Goal: Transaction & Acquisition: Book appointment/travel/reservation

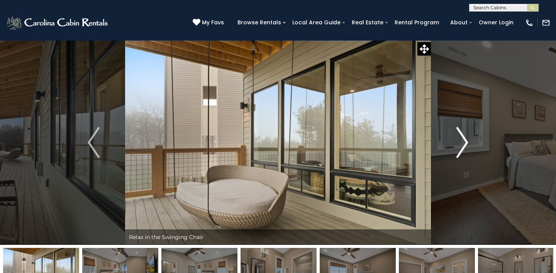
click at [460, 145] on img "Next" at bounding box center [462, 142] width 12 height 31
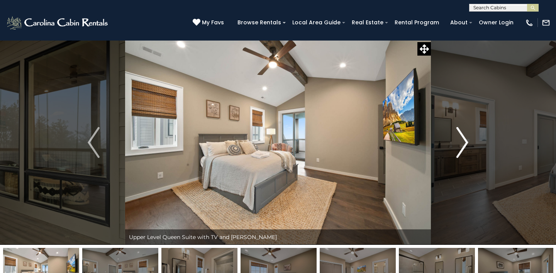
click at [460, 145] on img "Next" at bounding box center [462, 142] width 12 height 31
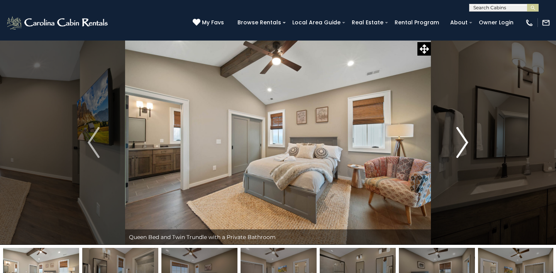
click at [460, 146] on img "Next" at bounding box center [462, 142] width 12 height 31
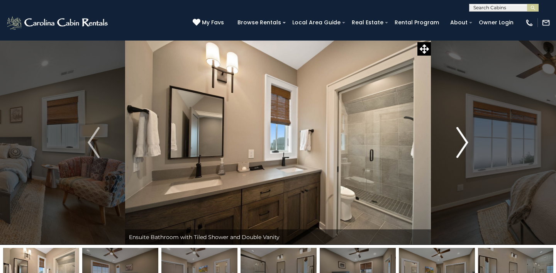
click at [460, 146] on img "Next" at bounding box center [462, 142] width 12 height 31
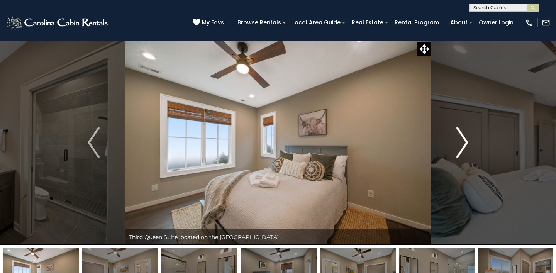
click at [460, 146] on img "Next" at bounding box center [462, 142] width 12 height 31
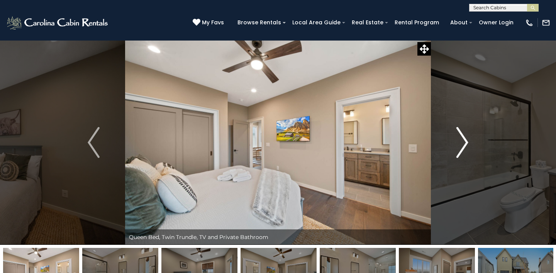
click at [460, 146] on img "Next" at bounding box center [462, 142] width 12 height 31
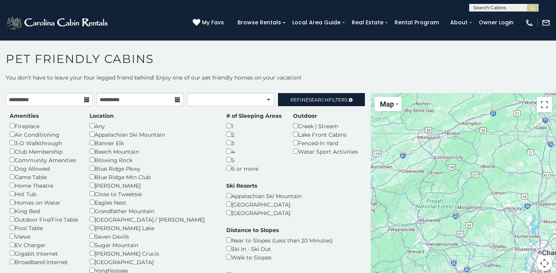
click at [92, 181] on div "Boone" at bounding box center [152, 185] width 125 height 8
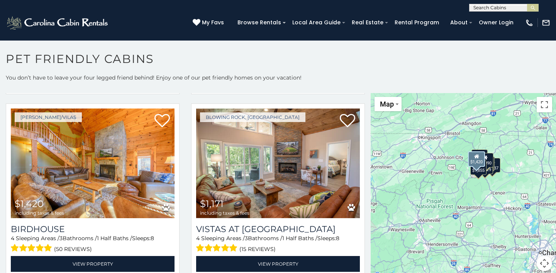
scroll to position [3, 0]
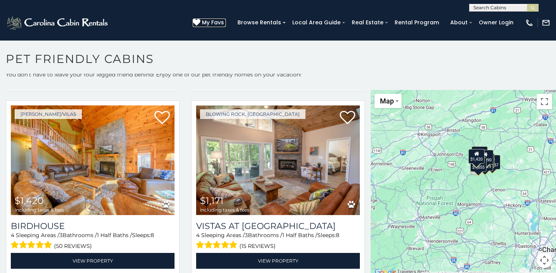
click at [215, 23] on span "My Favs" at bounding box center [213, 23] width 22 height 8
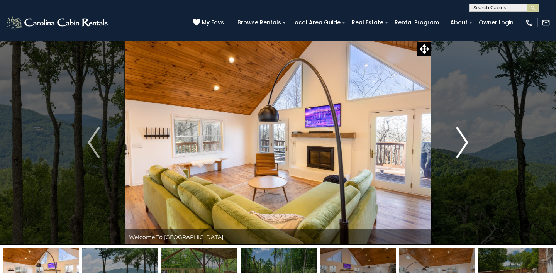
click at [462, 144] on img "Next" at bounding box center [462, 142] width 12 height 31
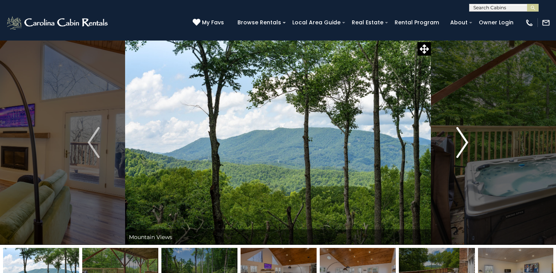
click at [462, 144] on img "Next" at bounding box center [462, 142] width 12 height 31
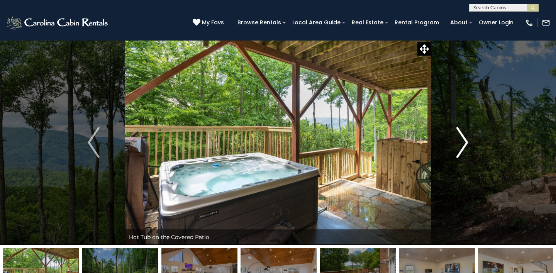
click at [462, 144] on img "Next" at bounding box center [462, 142] width 12 height 31
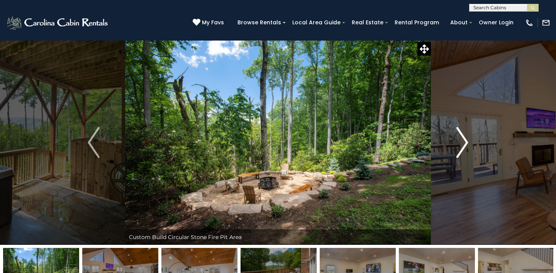
click at [462, 145] on img "Next" at bounding box center [462, 142] width 12 height 31
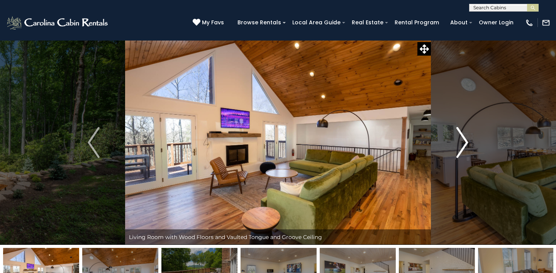
click at [462, 145] on img "Next" at bounding box center [462, 142] width 12 height 31
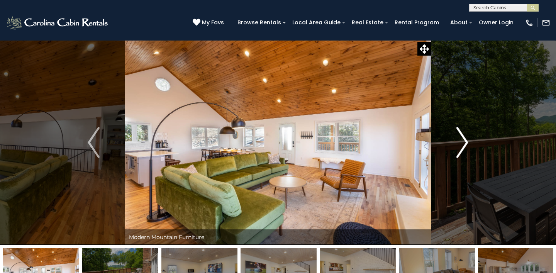
click at [462, 145] on img "Next" at bounding box center [462, 142] width 12 height 31
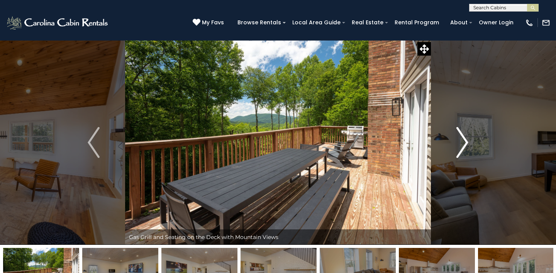
click at [462, 145] on img "Next" at bounding box center [462, 142] width 12 height 31
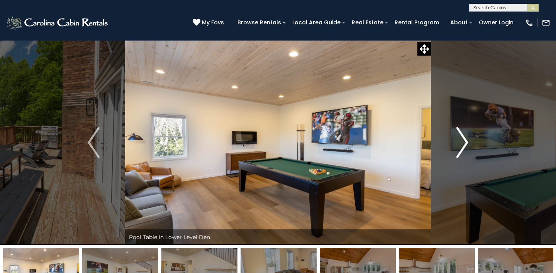
click at [462, 145] on img "Next" at bounding box center [462, 142] width 12 height 31
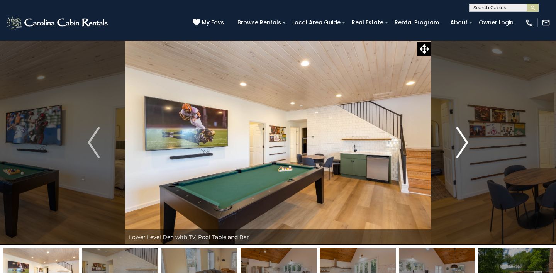
click at [462, 145] on img "Next" at bounding box center [462, 142] width 12 height 31
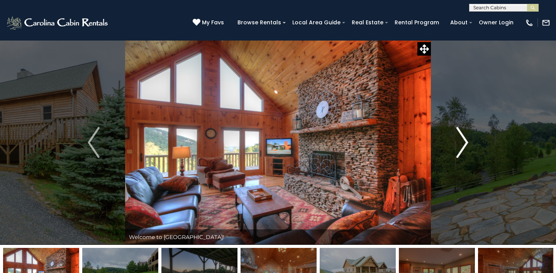
click at [464, 144] on img "Next" at bounding box center [462, 142] width 12 height 31
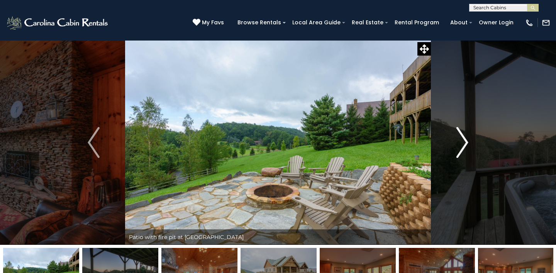
click at [464, 144] on img "Next" at bounding box center [462, 142] width 12 height 31
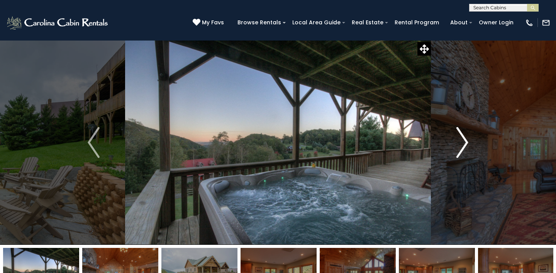
click at [464, 144] on img "Next" at bounding box center [462, 142] width 12 height 31
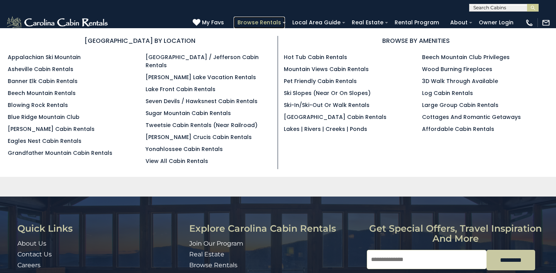
click at [271, 24] on link "Browse Rentals" at bounding box center [259, 23] width 51 height 12
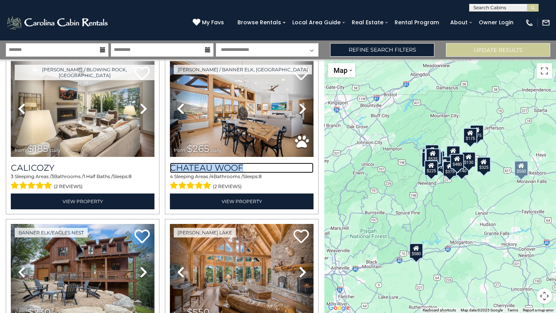
scroll to position [844, 0]
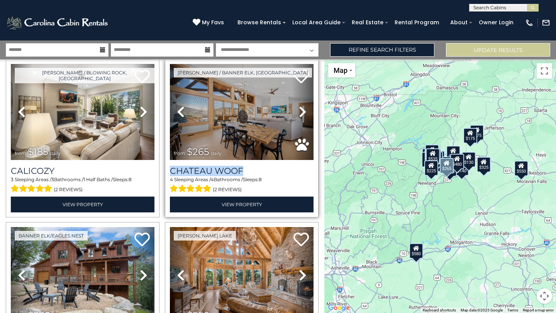
click at [309, 68] on link "Next" at bounding box center [303, 112] width 22 height 96
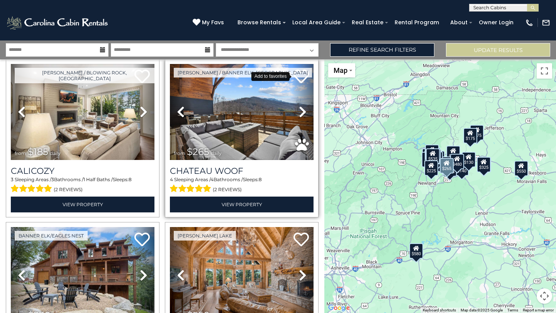
click at [298, 80] on icon at bounding box center [300, 76] width 15 height 15
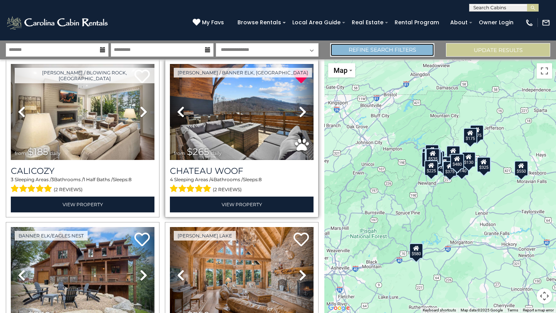
click at [392, 46] on link "Refine Search Filters" at bounding box center [382, 50] width 104 height 14
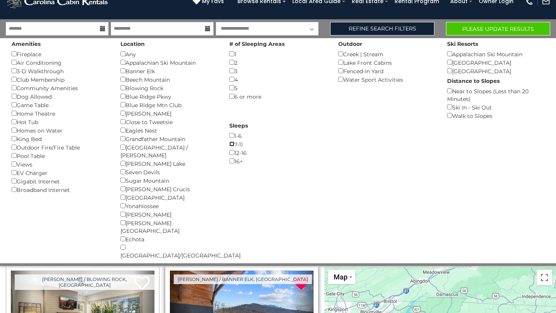
scroll to position [0, 0]
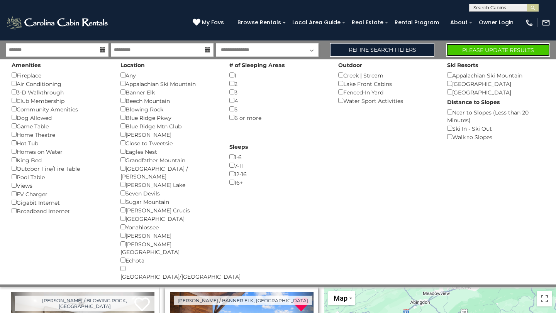
click at [486, 48] on button "Please Update Results" at bounding box center [498, 50] width 104 height 14
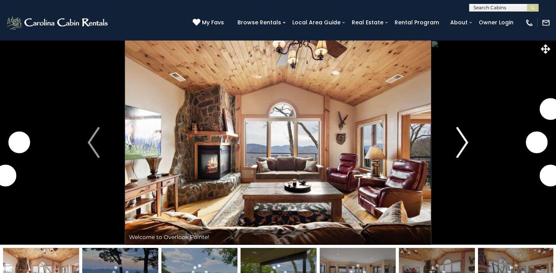
click at [463, 143] on img "Next" at bounding box center [462, 142] width 12 height 31
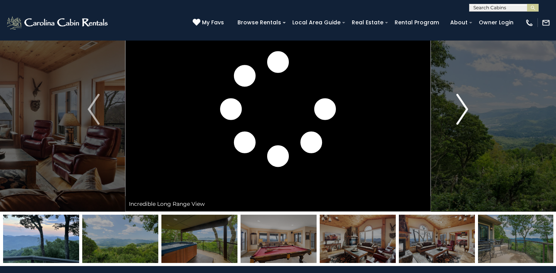
scroll to position [17, 0]
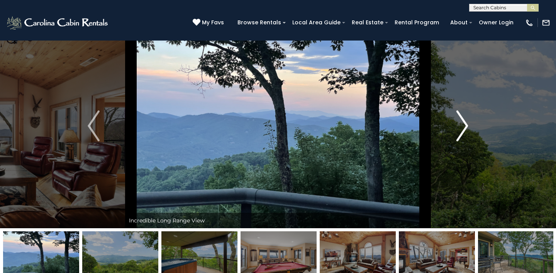
click at [463, 137] on img "Next" at bounding box center [462, 125] width 12 height 31
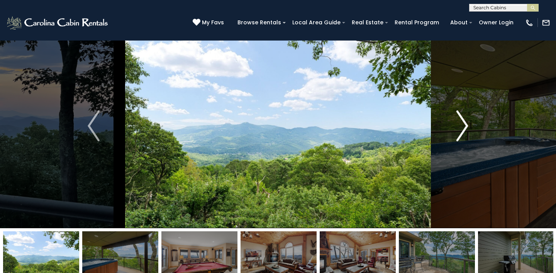
click at [463, 137] on img "Next" at bounding box center [462, 125] width 12 height 31
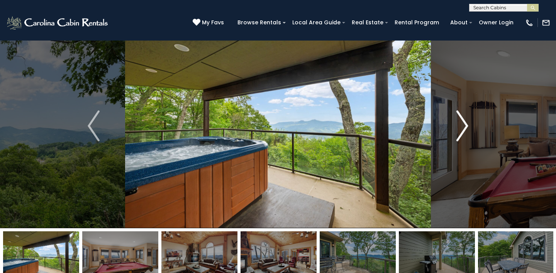
click at [463, 137] on img "Next" at bounding box center [462, 125] width 12 height 31
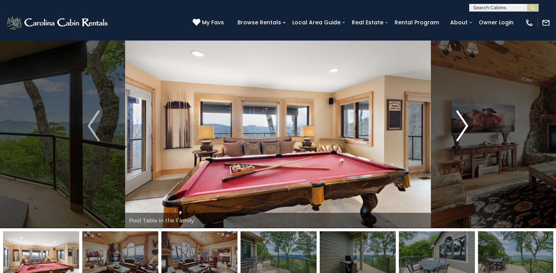
click at [463, 129] on img "Next" at bounding box center [462, 125] width 12 height 31
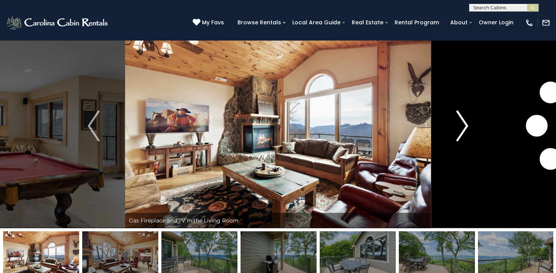
click at [463, 129] on img "Next" at bounding box center [462, 125] width 12 height 31
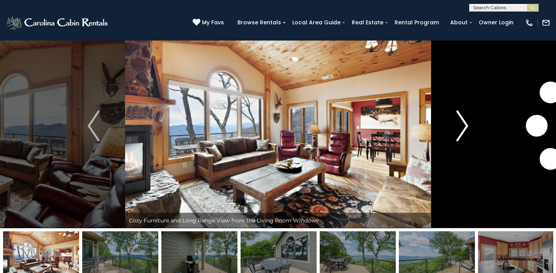
click at [463, 130] on img "Next" at bounding box center [462, 125] width 12 height 31
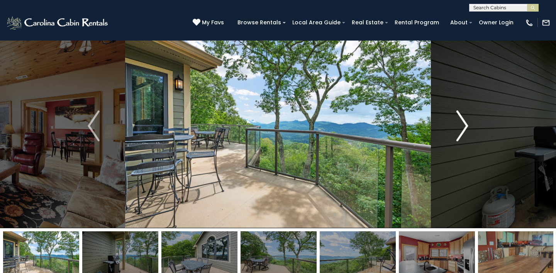
click at [464, 130] on img "Next" at bounding box center [462, 125] width 12 height 31
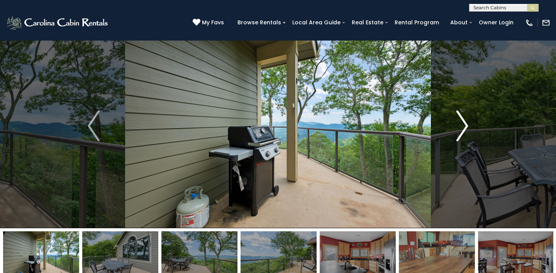
click at [464, 130] on img "Next" at bounding box center [462, 125] width 12 height 31
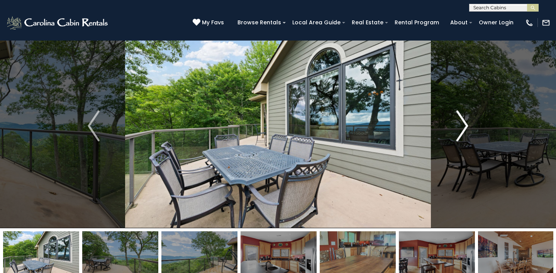
click at [464, 131] on img "Next" at bounding box center [462, 125] width 12 height 31
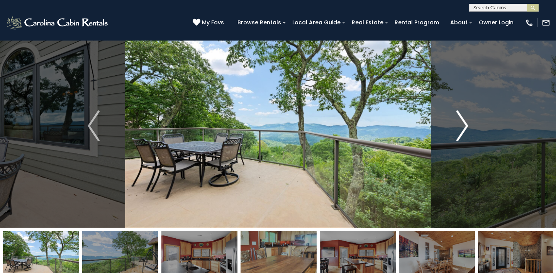
click at [464, 131] on img "Next" at bounding box center [462, 125] width 12 height 31
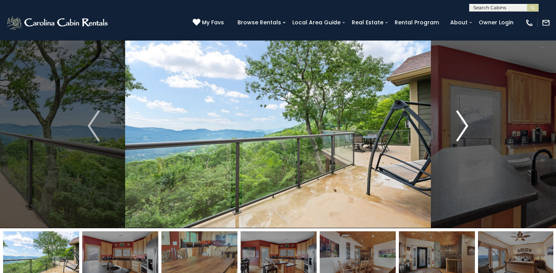
click at [464, 131] on img "Next" at bounding box center [462, 125] width 12 height 31
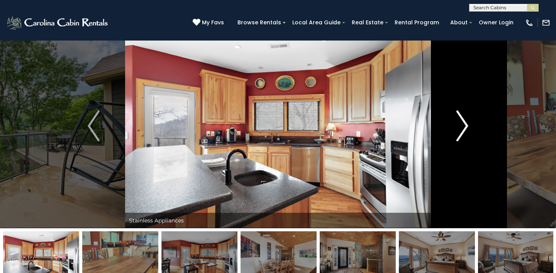
click at [463, 130] on img "Next" at bounding box center [462, 125] width 12 height 31
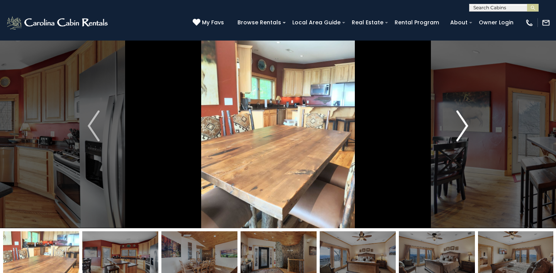
click at [463, 130] on img "Next" at bounding box center [462, 125] width 12 height 31
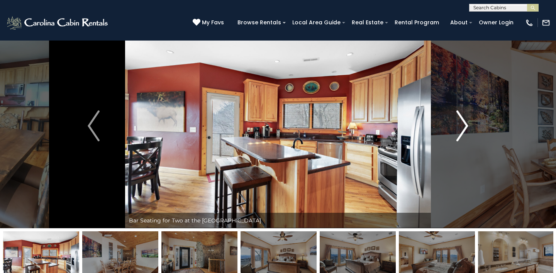
click at [463, 130] on img "Next" at bounding box center [462, 125] width 12 height 31
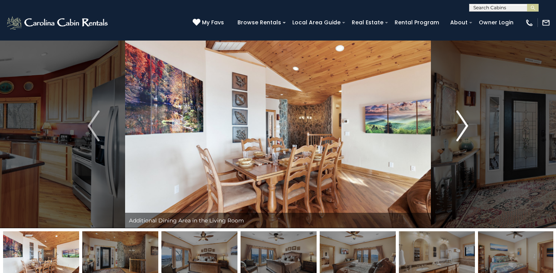
click at [463, 130] on img "Next" at bounding box center [462, 125] width 12 height 31
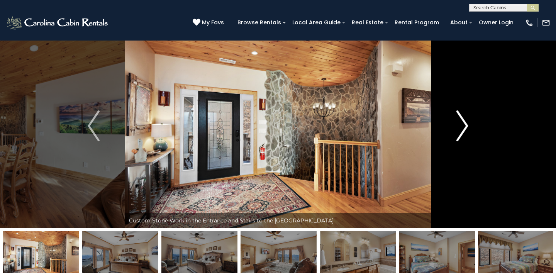
click at [463, 130] on img "Next" at bounding box center [462, 125] width 12 height 31
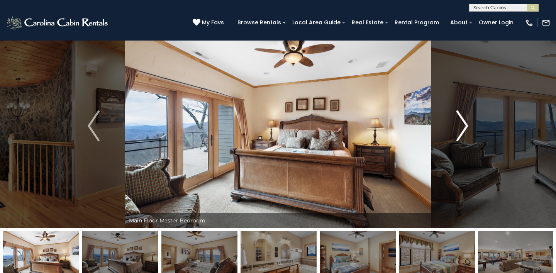
click at [463, 130] on img "Next" at bounding box center [462, 125] width 12 height 31
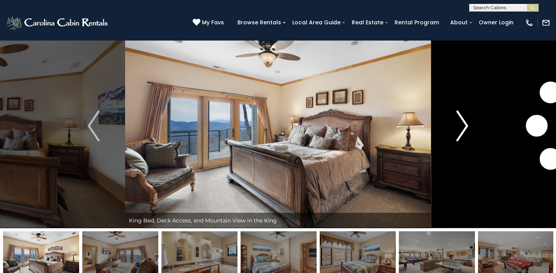
click at [463, 130] on img "Next" at bounding box center [462, 125] width 12 height 31
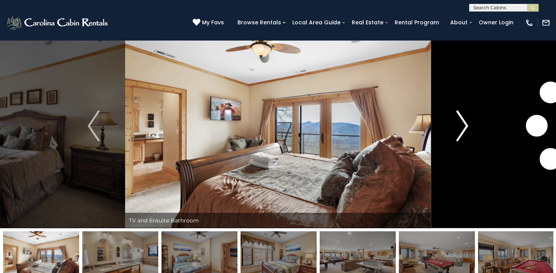
click at [463, 130] on img "Next" at bounding box center [462, 125] width 12 height 31
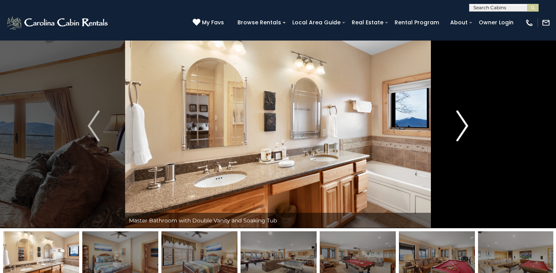
click at [463, 130] on img "Next" at bounding box center [462, 125] width 12 height 31
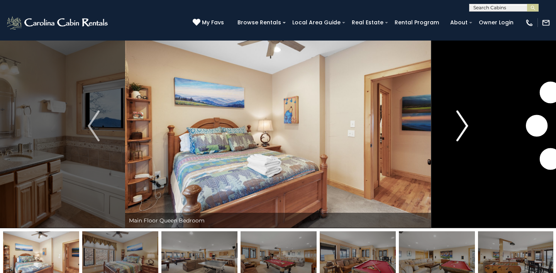
click at [463, 130] on img "Next" at bounding box center [462, 125] width 12 height 31
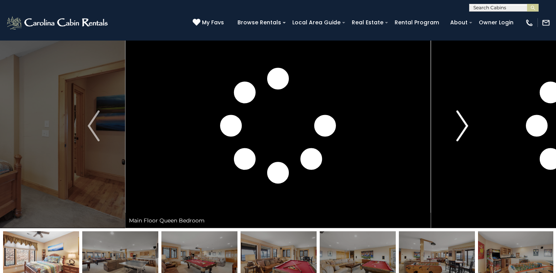
click at [463, 130] on img "Next" at bounding box center [462, 125] width 12 height 31
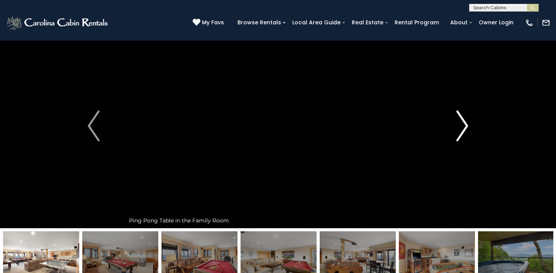
click at [463, 130] on img "Next" at bounding box center [462, 125] width 12 height 31
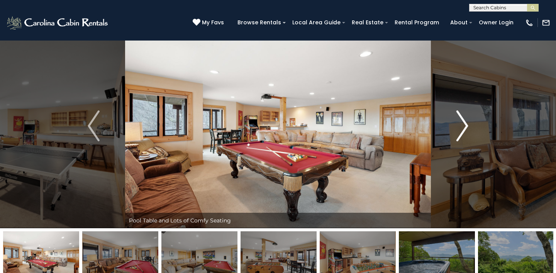
click at [463, 130] on img "Next" at bounding box center [462, 125] width 12 height 31
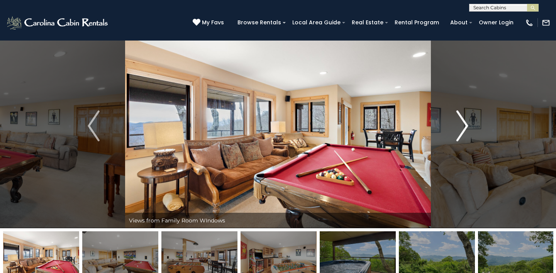
click at [463, 131] on img "Next" at bounding box center [462, 125] width 12 height 31
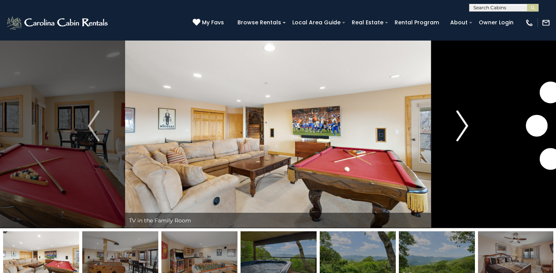
click at [463, 131] on img "Next" at bounding box center [462, 125] width 12 height 31
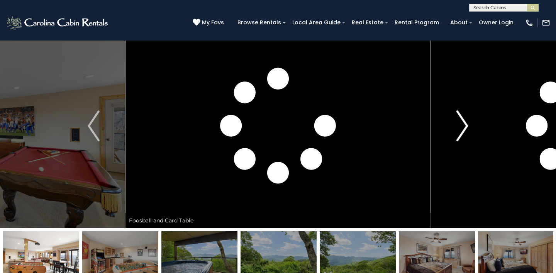
click at [463, 131] on img "Next" at bounding box center [462, 125] width 12 height 31
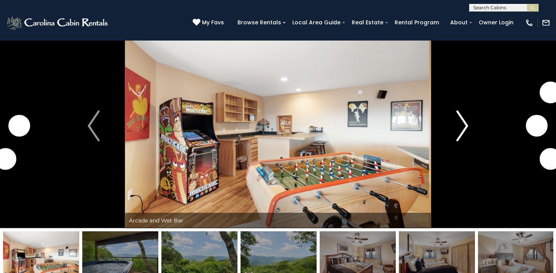
click at [463, 131] on img "Next" at bounding box center [462, 125] width 12 height 31
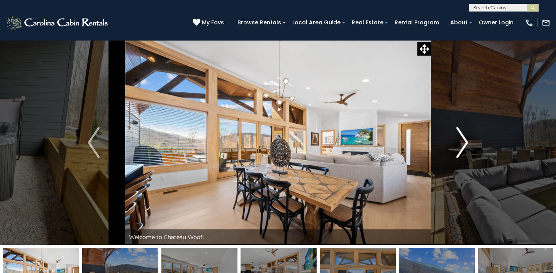
click at [464, 142] on img "Next" at bounding box center [462, 142] width 12 height 31
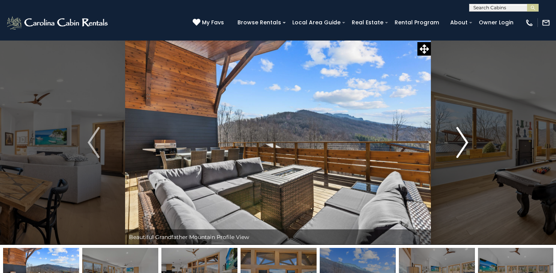
click at [465, 144] on img "Next" at bounding box center [462, 142] width 12 height 31
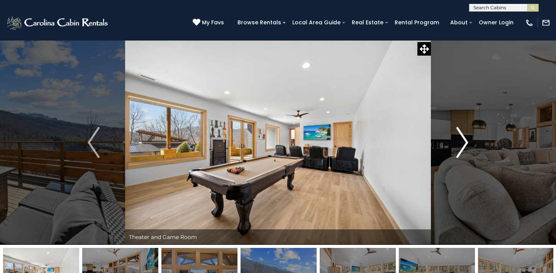
click at [465, 144] on img "Next" at bounding box center [462, 142] width 12 height 31
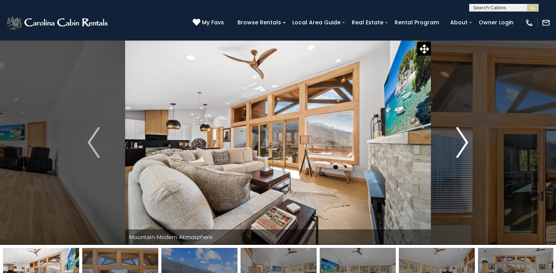
click at [465, 144] on img "Next" at bounding box center [462, 142] width 12 height 31
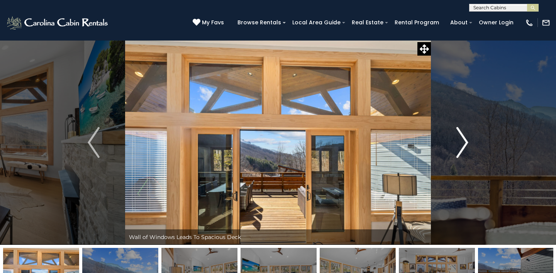
click at [465, 144] on img "Next" at bounding box center [462, 142] width 12 height 31
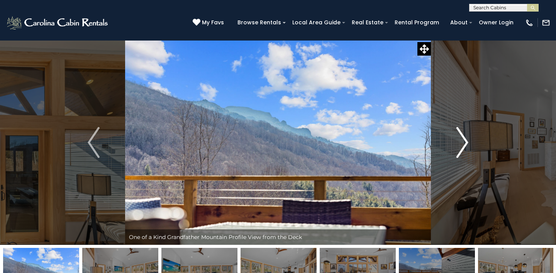
click at [465, 144] on img "Next" at bounding box center [462, 142] width 12 height 31
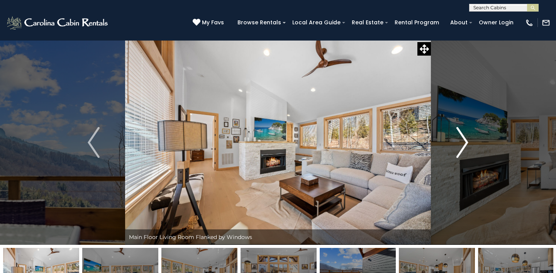
click at [465, 144] on img "Next" at bounding box center [462, 142] width 12 height 31
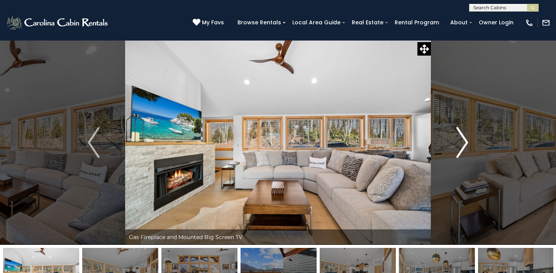
click at [465, 145] on img "Next" at bounding box center [462, 142] width 12 height 31
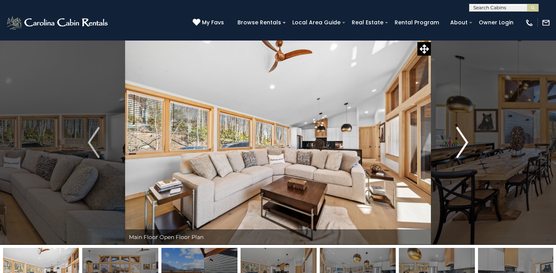
click at [465, 145] on img "Next" at bounding box center [462, 142] width 12 height 31
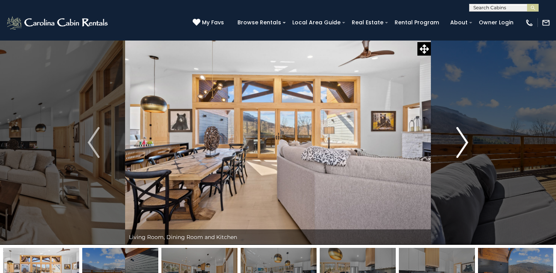
click at [465, 145] on img "Next" at bounding box center [462, 142] width 12 height 31
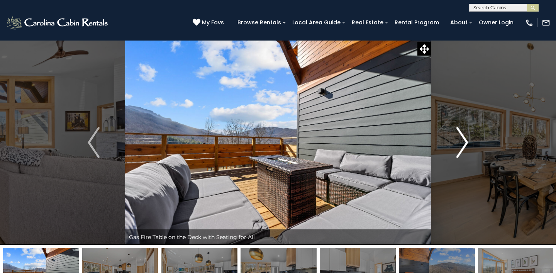
click at [465, 145] on img "Next" at bounding box center [462, 142] width 12 height 31
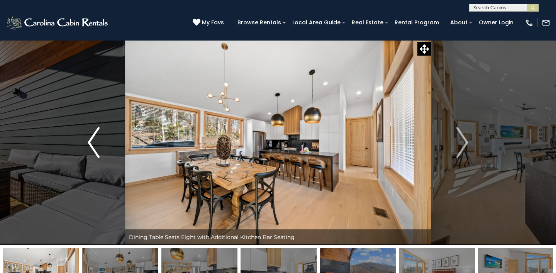
click at [92, 142] on img "Previous" at bounding box center [94, 142] width 12 height 31
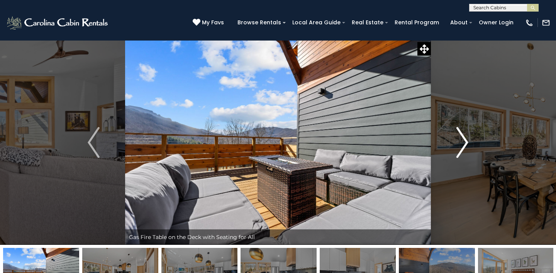
click at [463, 141] on img "Next" at bounding box center [462, 142] width 12 height 31
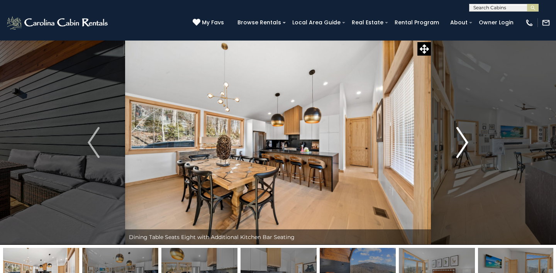
click at [463, 141] on img "Next" at bounding box center [462, 142] width 12 height 31
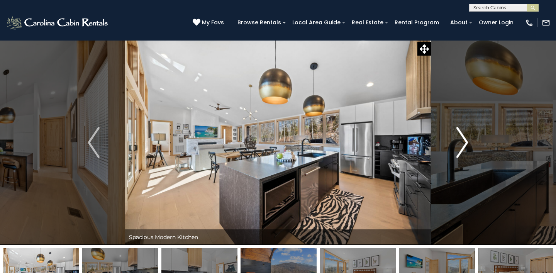
click at [463, 141] on img "Next" at bounding box center [462, 142] width 12 height 31
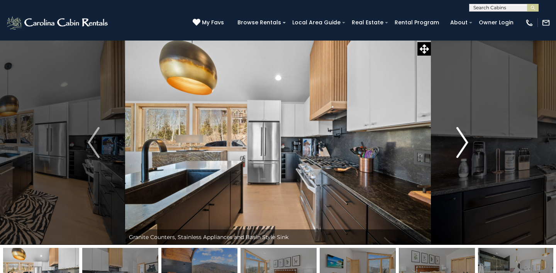
click at [463, 141] on img "Next" at bounding box center [462, 142] width 12 height 31
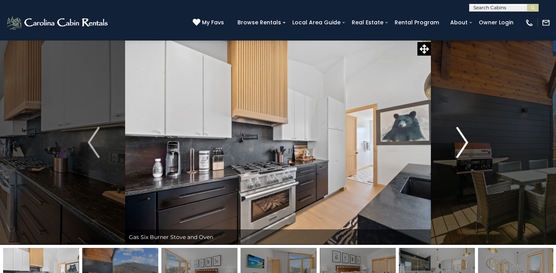
click at [463, 141] on img "Next" at bounding box center [462, 142] width 12 height 31
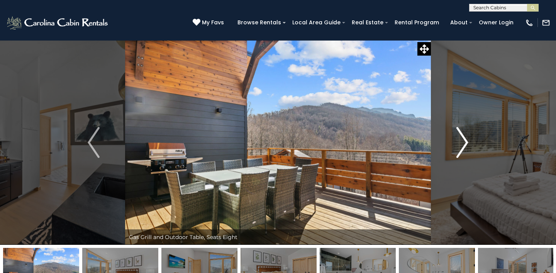
click at [463, 141] on img "Next" at bounding box center [462, 142] width 12 height 31
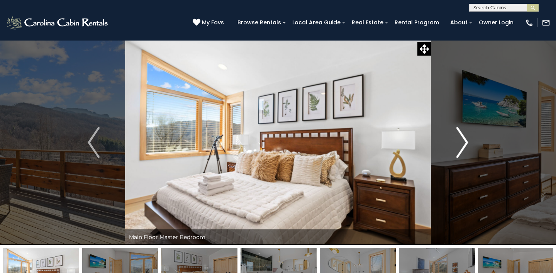
click at [463, 141] on img "Next" at bounding box center [462, 142] width 12 height 31
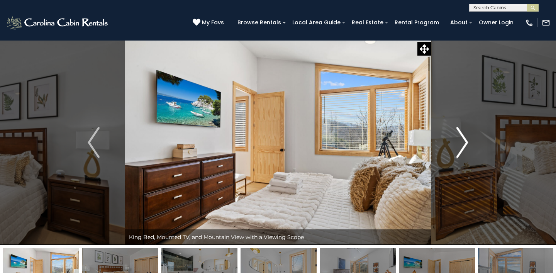
click at [463, 141] on img "Next" at bounding box center [462, 142] width 12 height 31
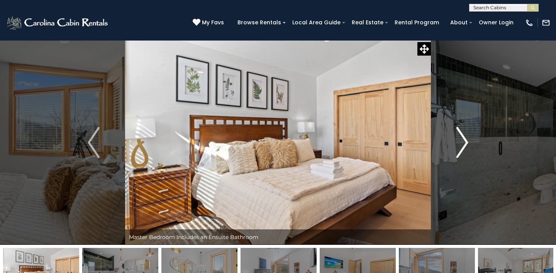
click at [463, 141] on img "Next" at bounding box center [462, 142] width 12 height 31
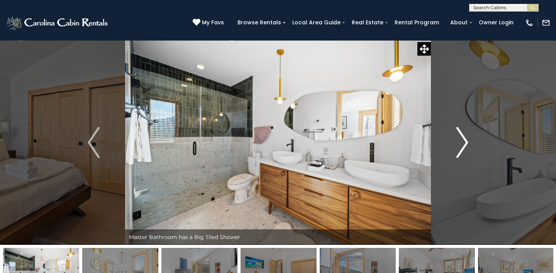
click at [463, 141] on img "Next" at bounding box center [462, 142] width 12 height 31
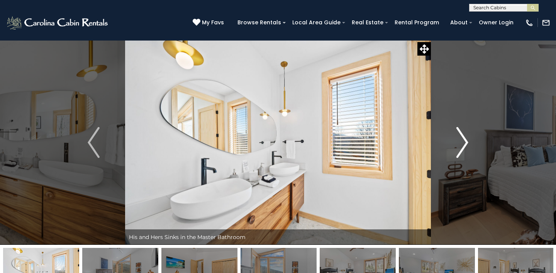
click at [463, 141] on img "Next" at bounding box center [462, 142] width 12 height 31
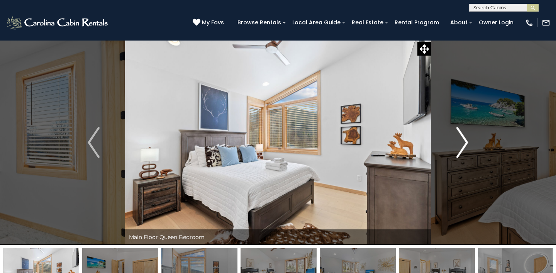
click at [463, 141] on img "Next" at bounding box center [462, 142] width 12 height 31
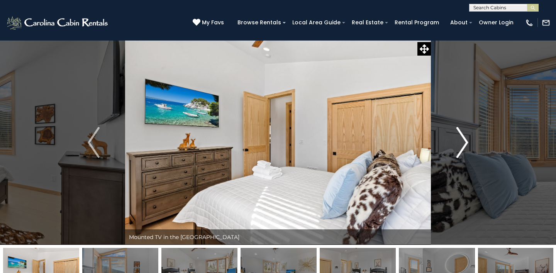
click at [463, 141] on img "Next" at bounding box center [462, 142] width 12 height 31
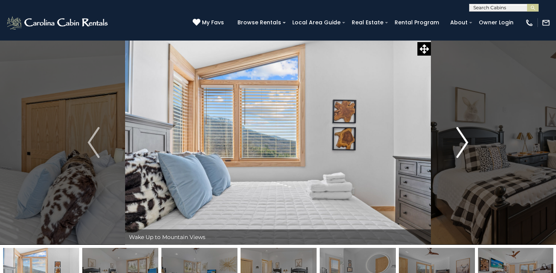
click at [463, 141] on img "Next" at bounding box center [462, 142] width 12 height 31
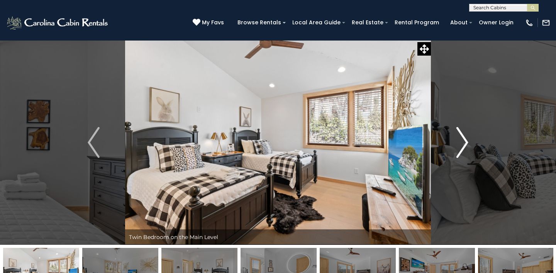
click at [463, 141] on img "Next" at bounding box center [462, 142] width 12 height 31
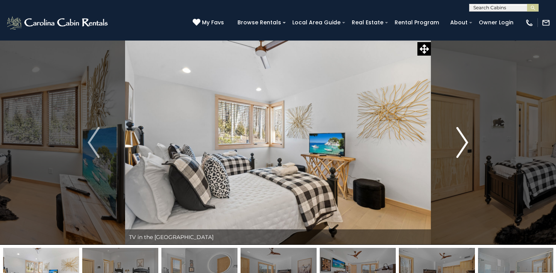
click at [463, 141] on img "Next" at bounding box center [462, 142] width 12 height 31
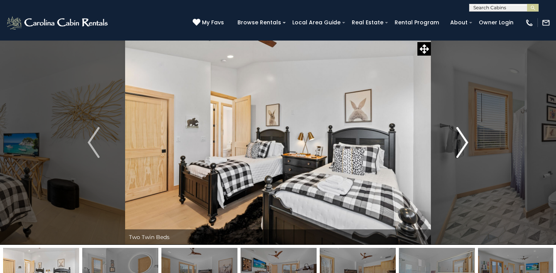
click at [463, 141] on img "Next" at bounding box center [462, 142] width 12 height 31
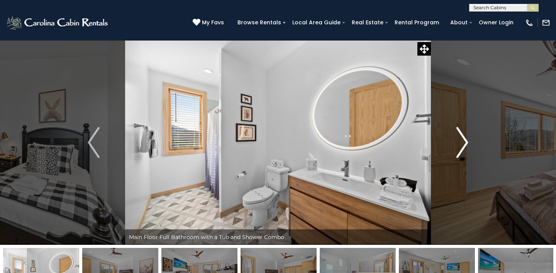
click at [463, 141] on img "Next" at bounding box center [462, 142] width 12 height 31
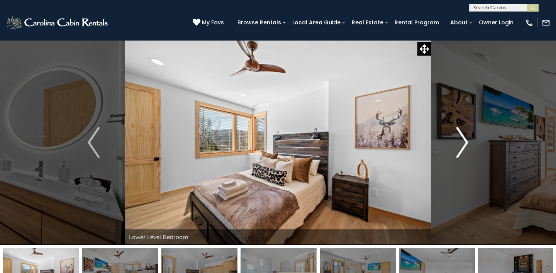
click at [463, 141] on img "Next" at bounding box center [462, 142] width 12 height 31
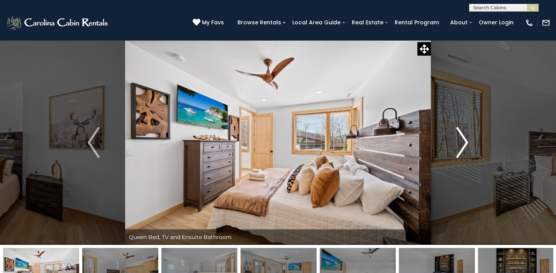
click at [463, 141] on img "Next" at bounding box center [462, 142] width 12 height 31
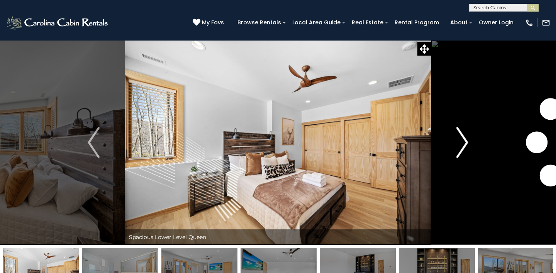
click at [463, 141] on img "Next" at bounding box center [462, 142] width 12 height 31
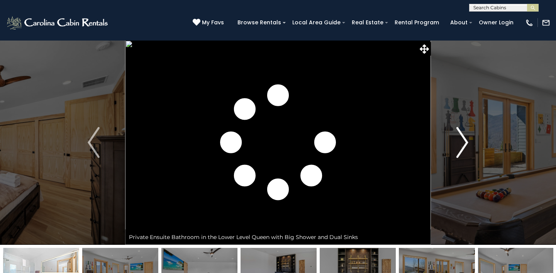
click at [463, 141] on img "Next" at bounding box center [462, 142] width 12 height 31
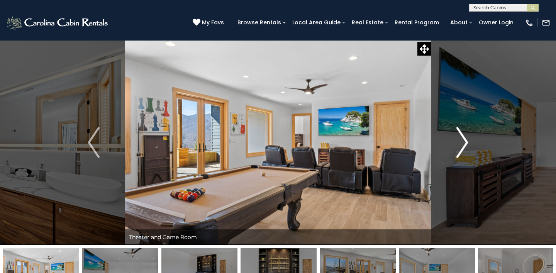
click at [463, 141] on img "Next" at bounding box center [462, 142] width 12 height 31
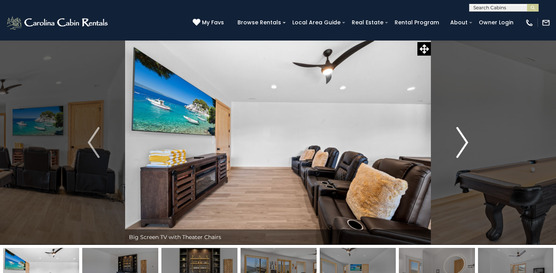
click at [463, 141] on img "Next" at bounding box center [462, 142] width 12 height 31
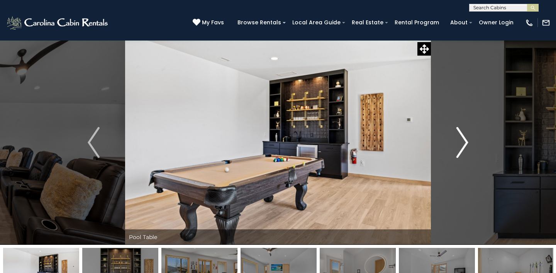
click at [463, 141] on img "Next" at bounding box center [462, 142] width 12 height 31
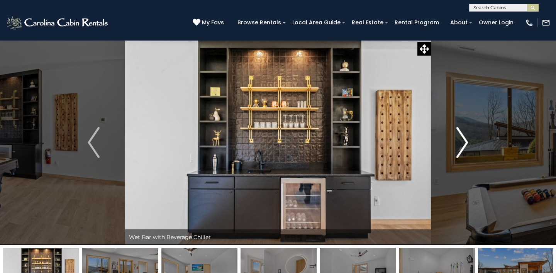
click at [463, 141] on img "Next" at bounding box center [462, 142] width 12 height 31
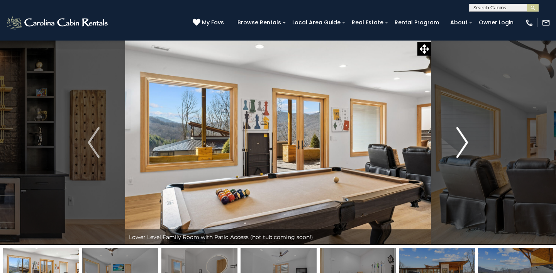
click at [463, 141] on img "Next" at bounding box center [462, 142] width 12 height 31
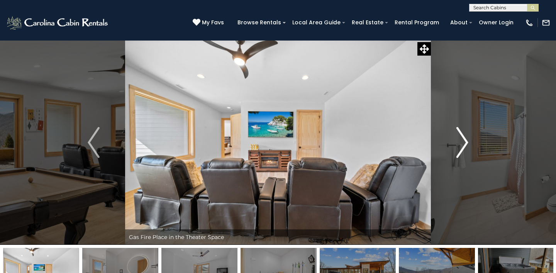
click at [463, 141] on img "Next" at bounding box center [462, 142] width 12 height 31
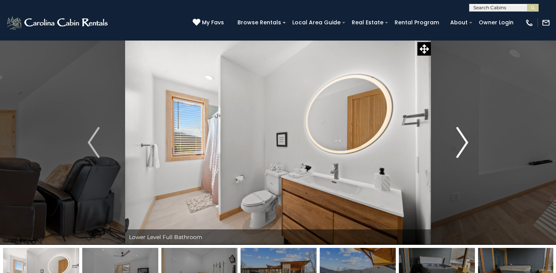
click at [463, 141] on img "Next" at bounding box center [462, 142] width 12 height 31
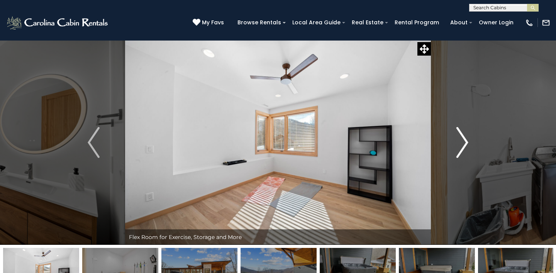
click at [463, 141] on img "Next" at bounding box center [462, 142] width 12 height 31
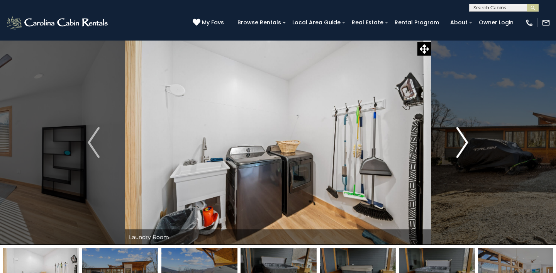
click at [464, 142] on img "Next" at bounding box center [462, 142] width 12 height 31
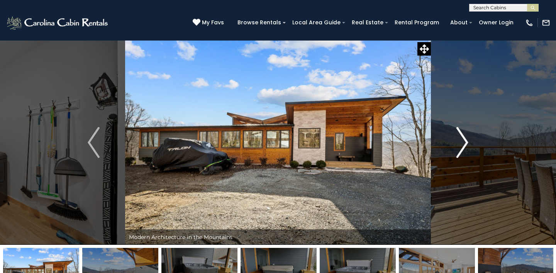
click at [464, 142] on img "Next" at bounding box center [462, 142] width 12 height 31
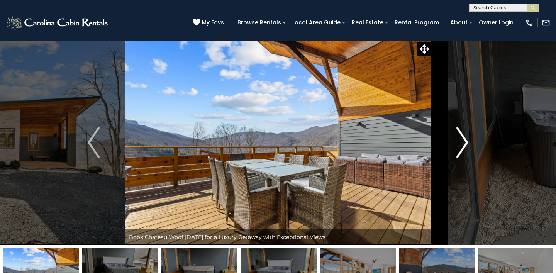
click at [464, 142] on img "Next" at bounding box center [462, 142] width 12 height 31
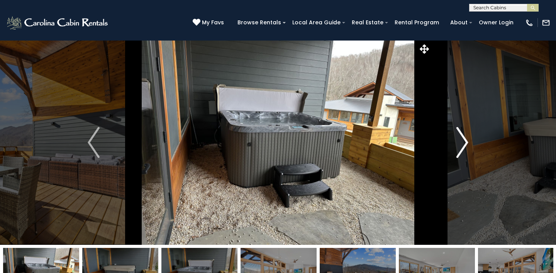
click at [464, 142] on img "Next" at bounding box center [462, 142] width 12 height 31
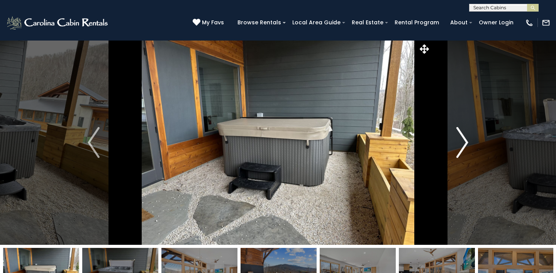
click at [464, 142] on img "Next" at bounding box center [462, 142] width 12 height 31
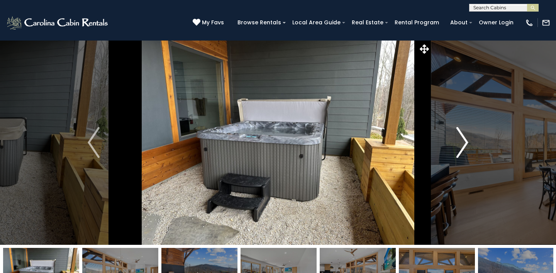
click at [464, 142] on img "Next" at bounding box center [462, 142] width 12 height 31
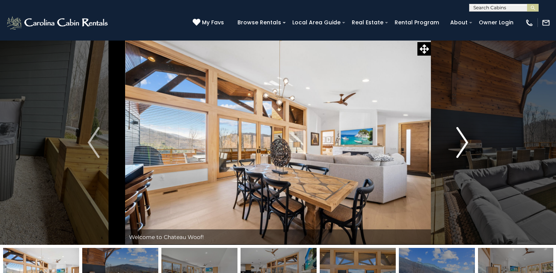
click at [464, 142] on img "Next" at bounding box center [462, 142] width 12 height 31
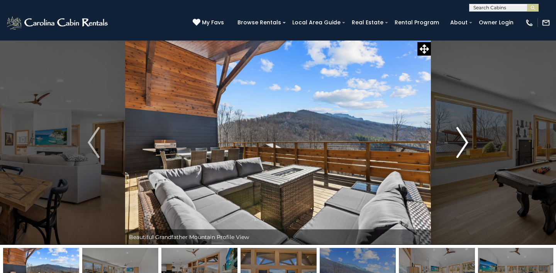
click at [464, 142] on img "Next" at bounding box center [462, 142] width 12 height 31
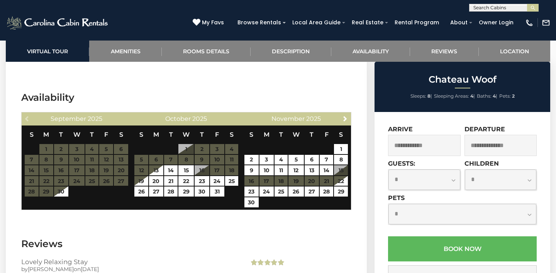
scroll to position [1523, 0]
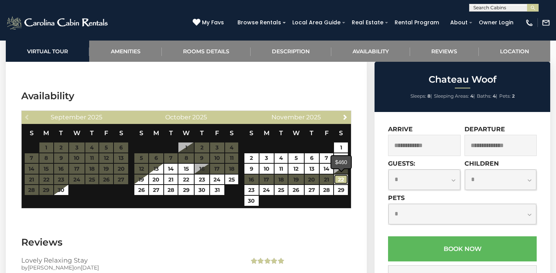
click at [344, 181] on link "22" at bounding box center [341, 179] width 14 height 10
type input "**********"
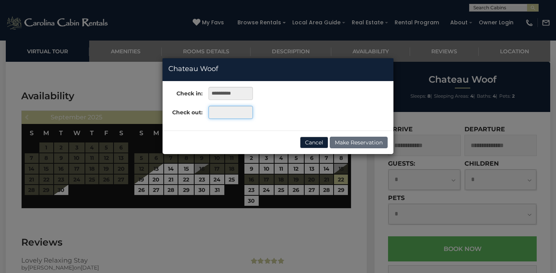
click at [231, 115] on input "text" at bounding box center [230, 112] width 44 height 13
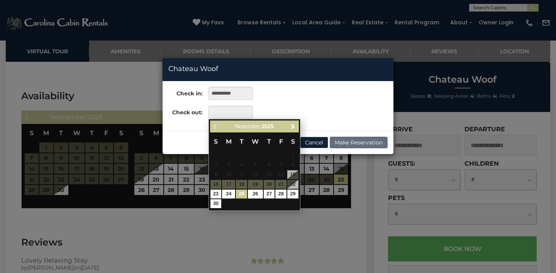
click at [243, 194] on link "25" at bounding box center [241, 194] width 11 height 9
type input "**********"
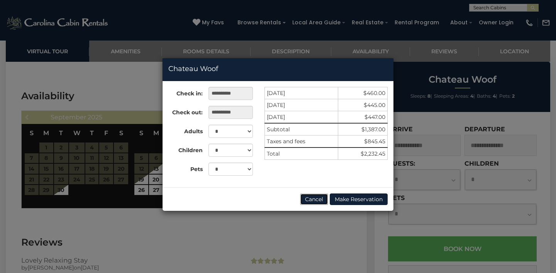
click at [313, 200] on button "Cancel" at bounding box center [314, 199] width 28 height 12
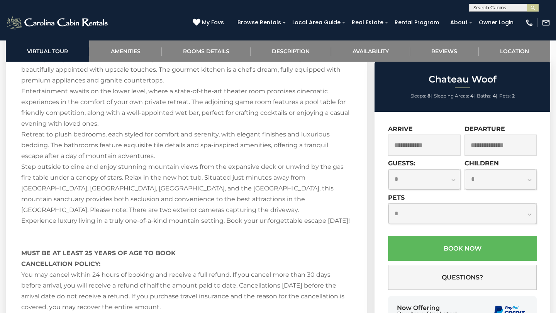
scroll to position [1262, 0]
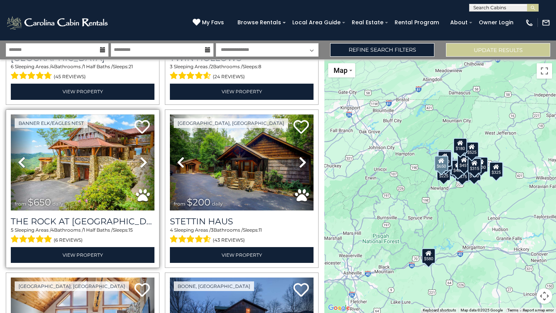
scroll to position [146, 0]
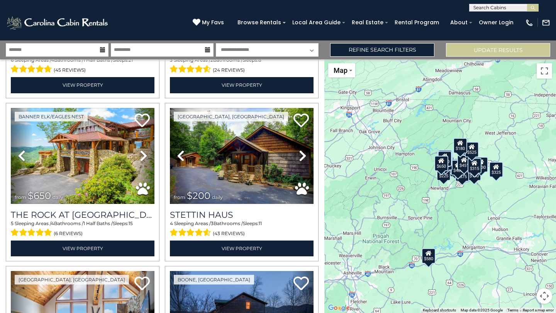
click at [102, 51] on icon at bounding box center [102, 49] width 5 height 5
click at [76, 49] on input "text" at bounding box center [57, 50] width 103 height 14
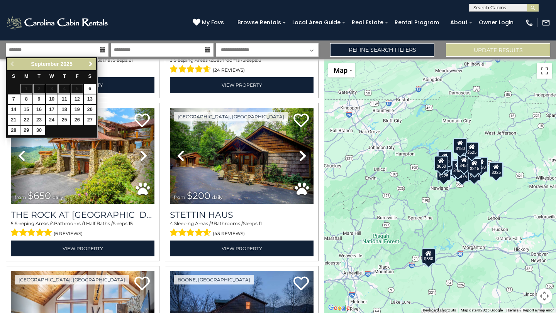
click at [91, 64] on span "Next" at bounding box center [91, 64] width 6 height 6
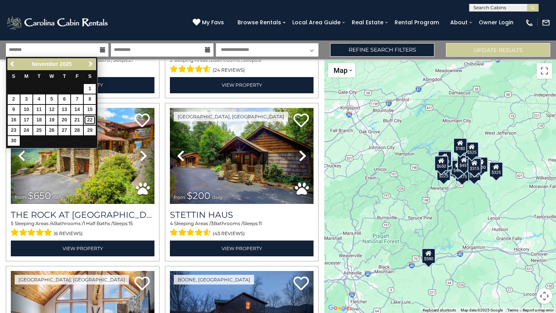
click at [91, 121] on link "22" at bounding box center [90, 120] width 12 height 10
type input "********"
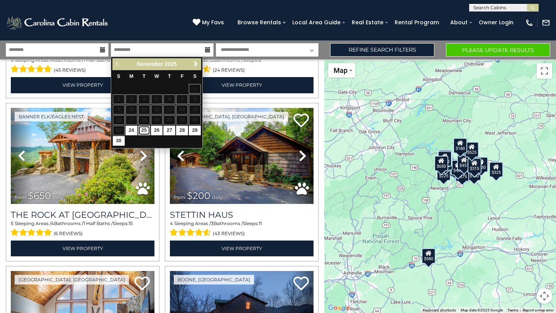
click at [144, 130] on link "25" at bounding box center [144, 131] width 12 height 10
type input "********"
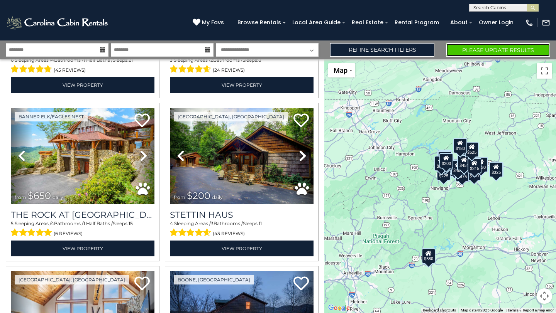
click at [476, 46] on button "Please Update Results" at bounding box center [498, 50] width 104 height 14
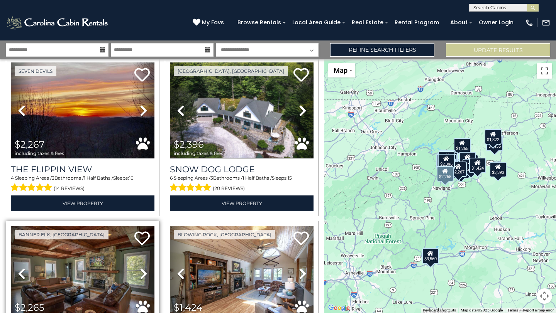
scroll to position [1335, 0]
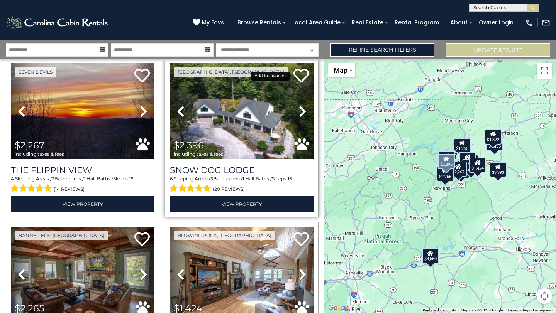
click at [302, 73] on icon at bounding box center [300, 75] width 15 height 15
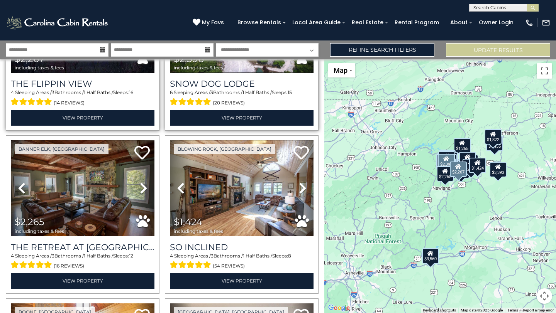
scroll to position [1424, 0]
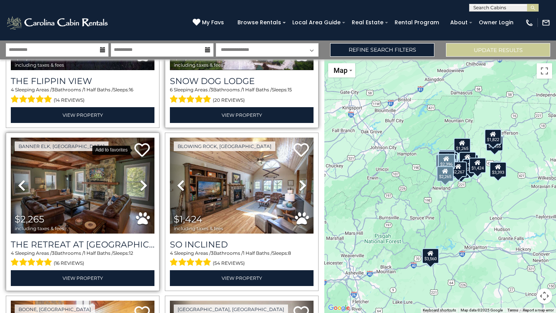
click at [145, 152] on icon at bounding box center [141, 149] width 15 height 15
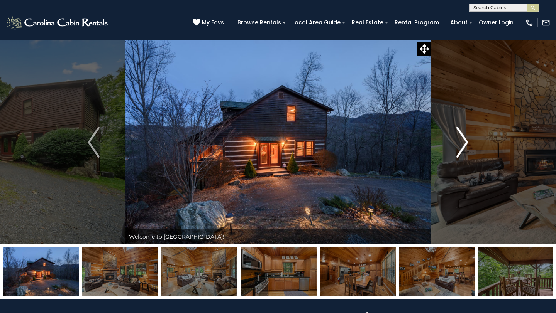
click at [461, 138] on img "Next" at bounding box center [462, 142] width 12 height 31
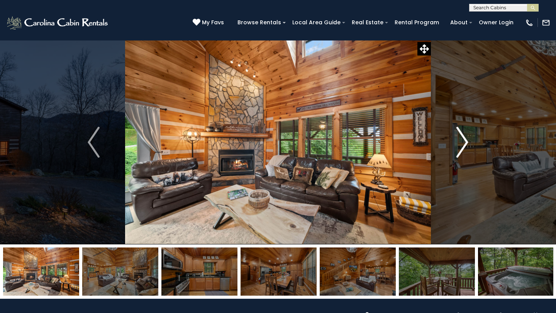
click at [461, 138] on img "Next" at bounding box center [462, 142] width 12 height 31
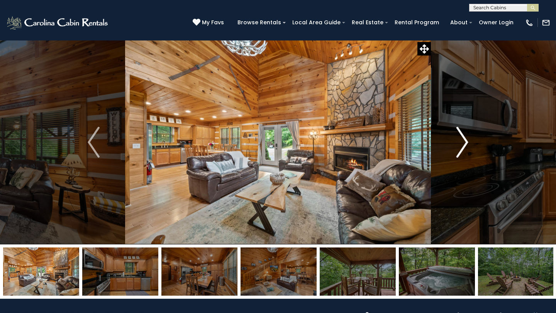
click at [461, 138] on img "Next" at bounding box center [462, 142] width 12 height 31
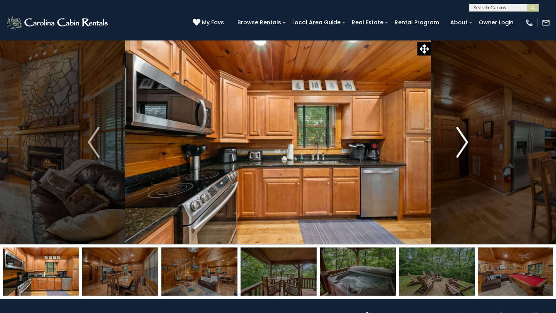
click at [461, 138] on img "Next" at bounding box center [462, 142] width 12 height 31
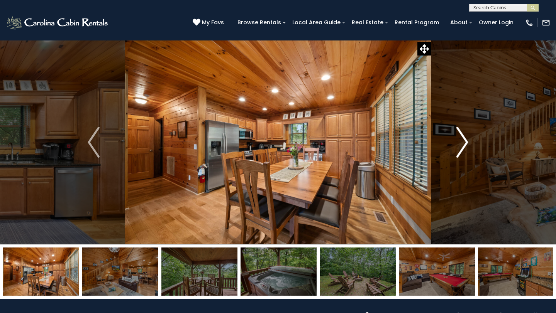
click at [461, 138] on img "Next" at bounding box center [462, 142] width 12 height 31
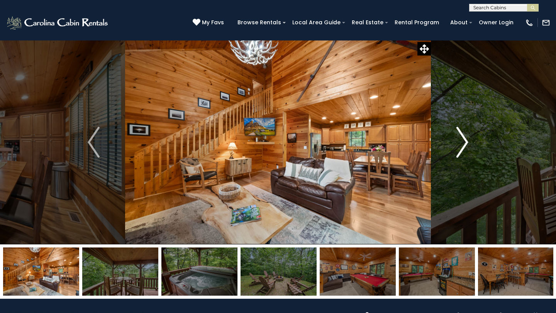
click at [461, 138] on img "Next" at bounding box center [462, 142] width 12 height 31
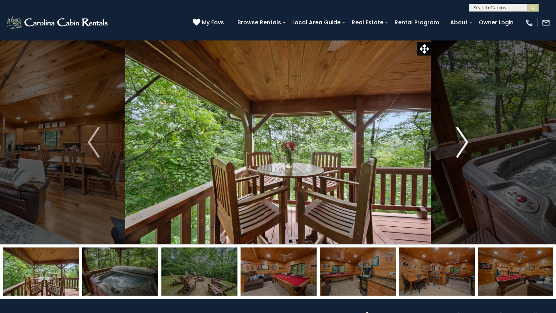
click at [461, 138] on img "Next" at bounding box center [462, 142] width 12 height 31
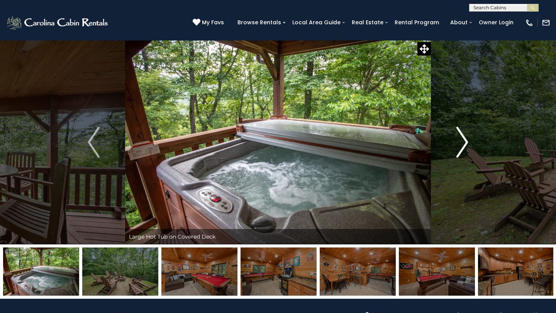
click at [461, 138] on img "Next" at bounding box center [462, 142] width 12 height 31
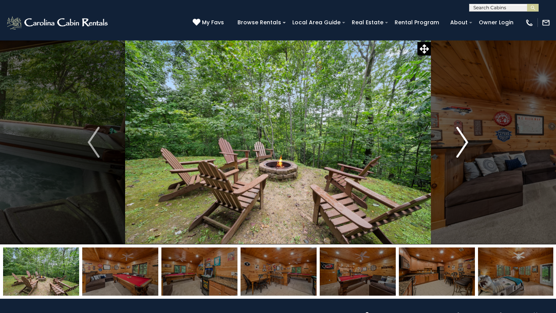
click at [461, 138] on img "Next" at bounding box center [462, 142] width 12 height 31
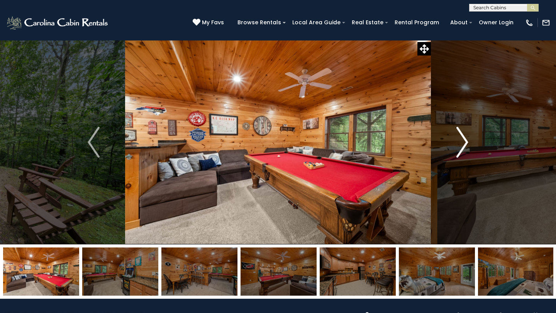
click at [461, 138] on img "Next" at bounding box center [462, 142] width 12 height 31
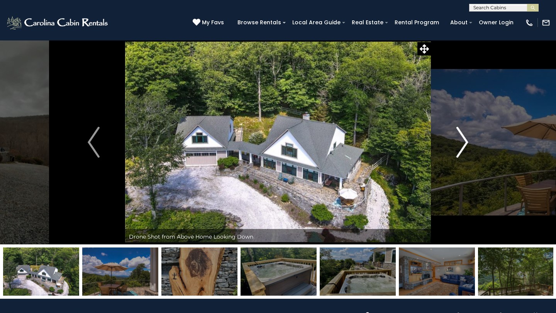
click at [461, 138] on img "Next" at bounding box center [462, 142] width 12 height 31
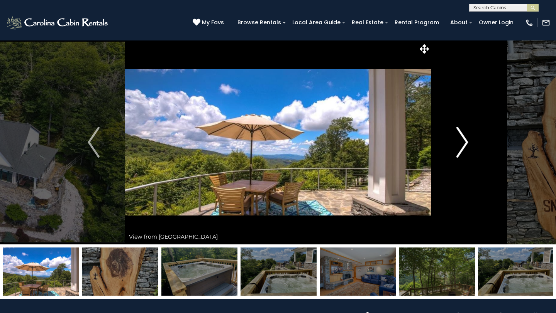
click at [461, 138] on img "Next" at bounding box center [462, 142] width 12 height 31
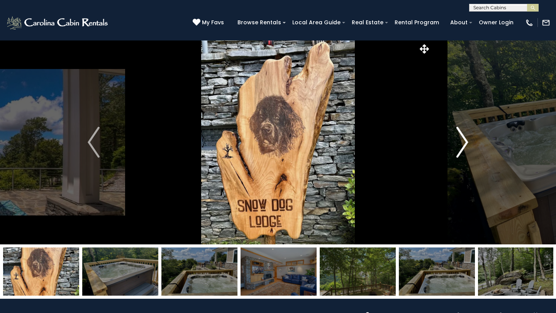
click at [461, 138] on img "Next" at bounding box center [462, 142] width 12 height 31
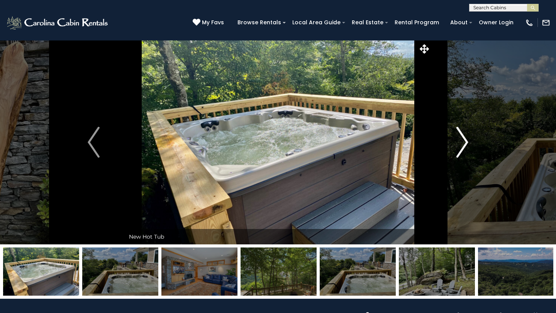
click at [461, 138] on img "Next" at bounding box center [462, 142] width 12 height 31
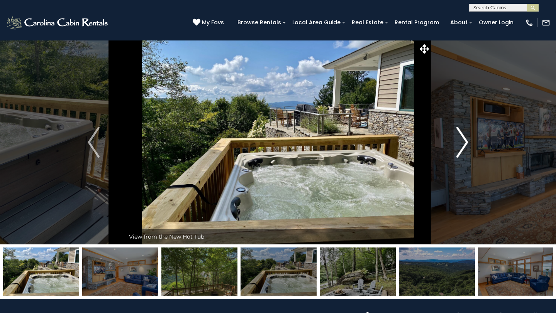
click at [461, 138] on img "Next" at bounding box center [462, 142] width 12 height 31
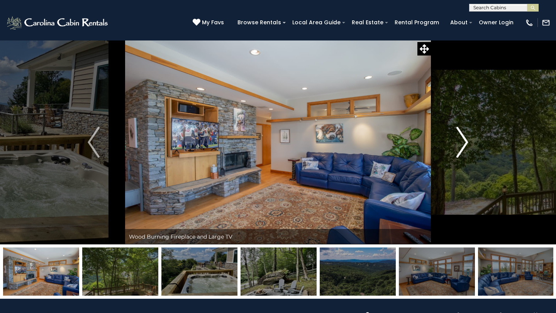
click at [461, 138] on img "Next" at bounding box center [462, 142] width 12 height 31
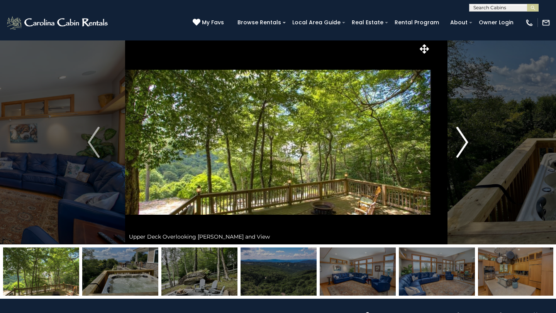
click at [461, 138] on img "Next" at bounding box center [462, 142] width 12 height 31
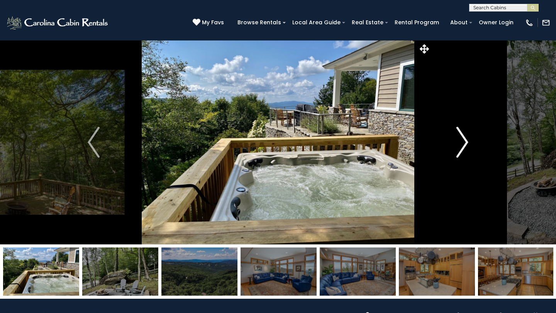
click at [461, 138] on img "Next" at bounding box center [462, 142] width 12 height 31
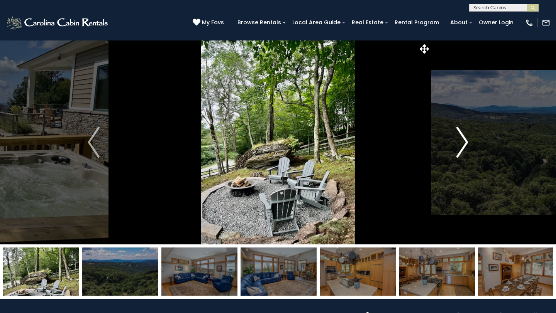
click at [461, 138] on img "Next" at bounding box center [462, 142] width 12 height 31
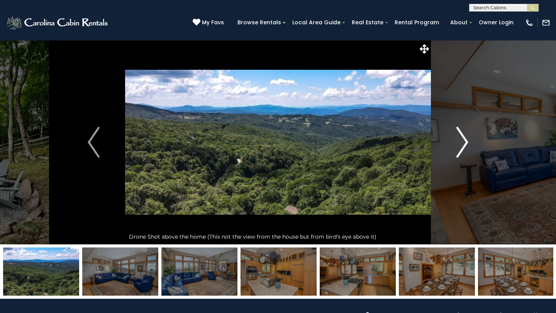
click at [461, 138] on img "Next" at bounding box center [462, 142] width 12 height 31
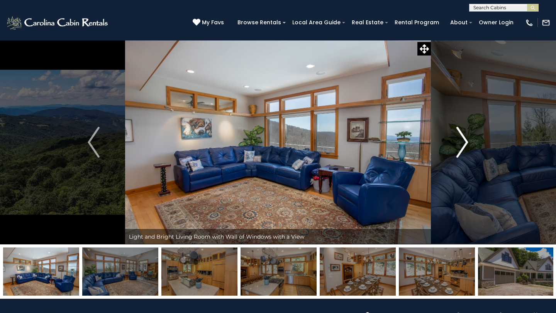
click at [461, 138] on img "Next" at bounding box center [462, 142] width 12 height 31
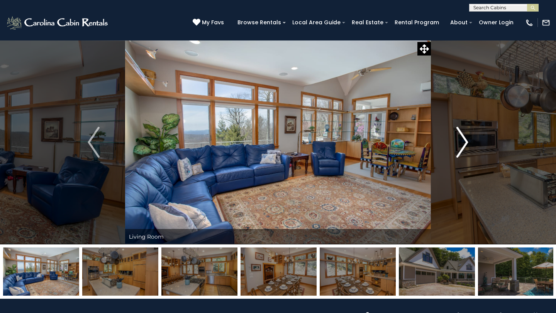
click at [461, 138] on img "Next" at bounding box center [462, 142] width 12 height 31
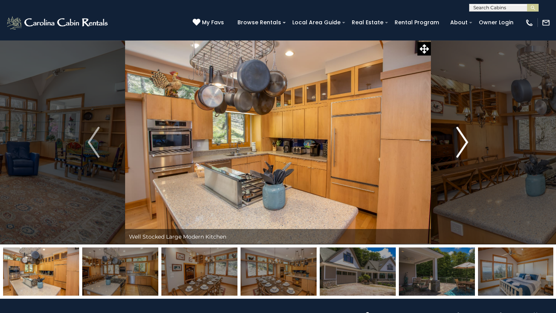
click at [461, 138] on img "Next" at bounding box center [462, 142] width 12 height 31
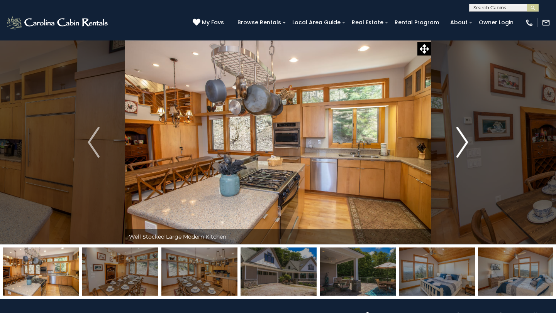
click at [461, 138] on img "Next" at bounding box center [462, 142] width 12 height 31
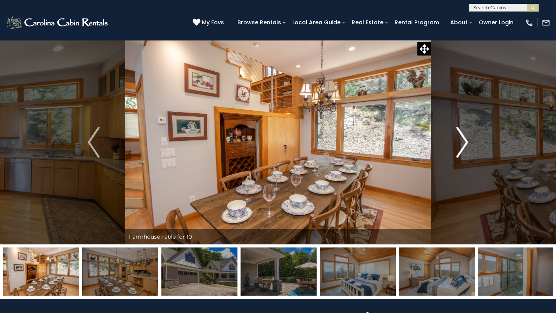
click at [461, 138] on img "Next" at bounding box center [462, 142] width 12 height 31
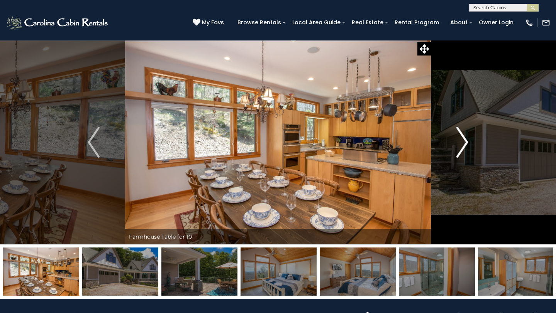
click at [461, 138] on img "Next" at bounding box center [462, 142] width 12 height 31
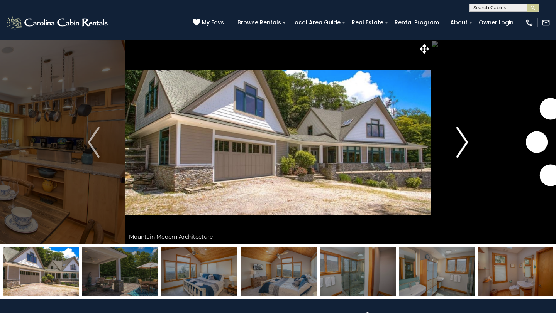
click at [461, 138] on img "Next" at bounding box center [462, 142] width 12 height 31
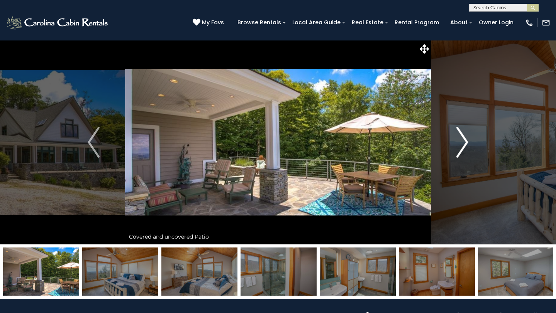
click at [461, 138] on img "Next" at bounding box center [462, 142] width 12 height 31
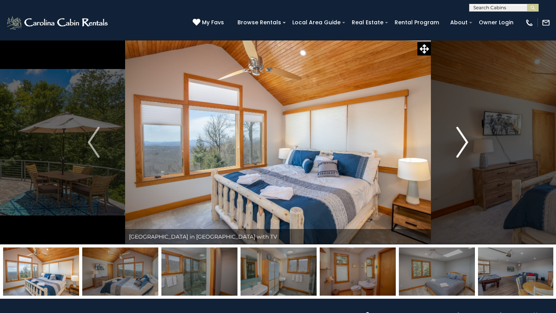
click at [461, 138] on img "Next" at bounding box center [462, 142] width 12 height 31
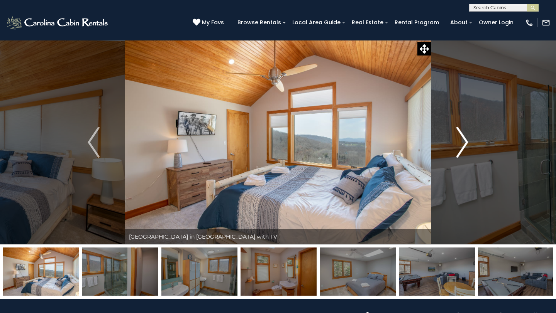
click at [461, 138] on img "Next" at bounding box center [462, 142] width 12 height 31
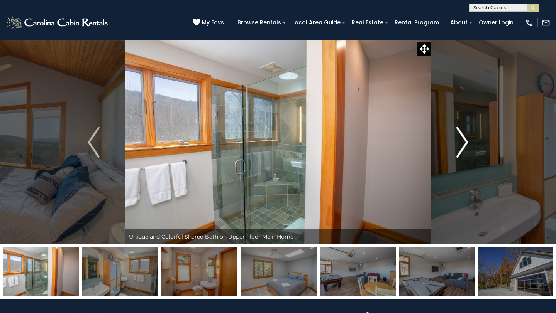
click at [461, 138] on img "Next" at bounding box center [462, 142] width 12 height 31
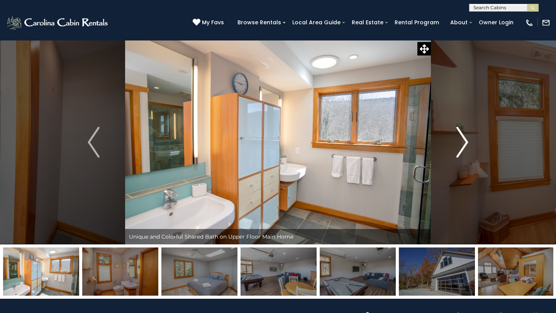
click at [461, 138] on img "Next" at bounding box center [462, 142] width 12 height 31
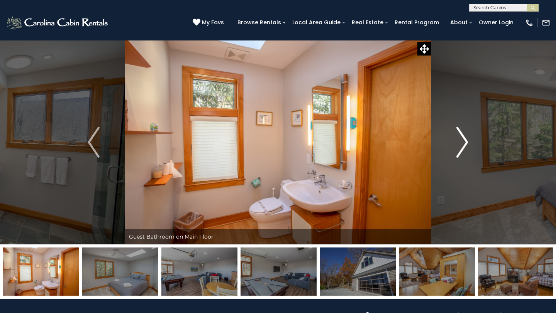
click at [461, 138] on img "Next" at bounding box center [462, 142] width 12 height 31
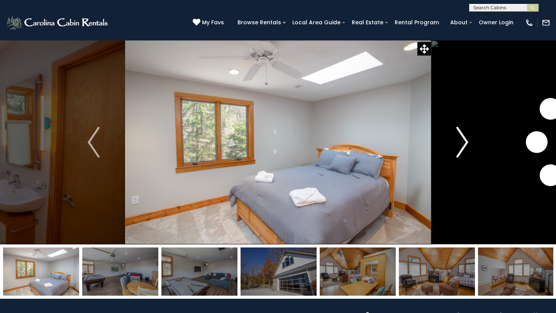
click at [461, 138] on img "Next" at bounding box center [462, 142] width 12 height 31
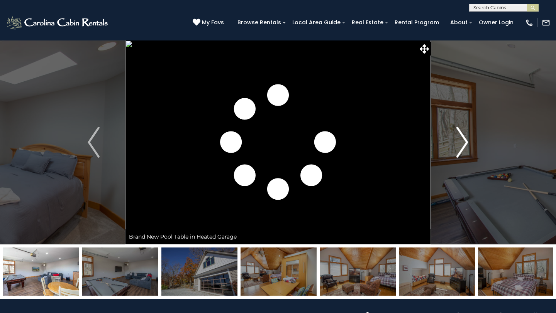
click at [461, 138] on img "Next" at bounding box center [462, 142] width 12 height 31
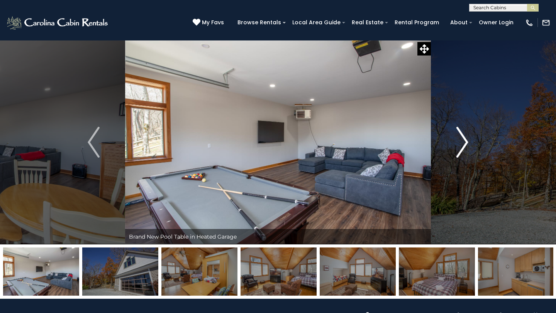
click at [461, 138] on img "Next" at bounding box center [462, 142] width 12 height 31
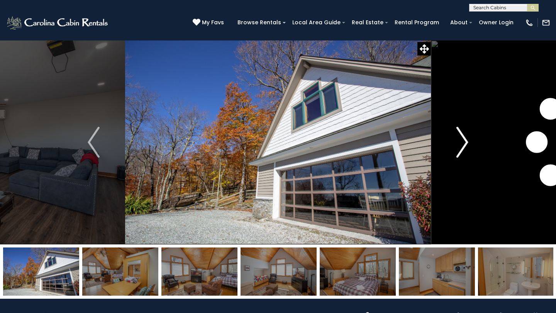
click at [461, 138] on img "Next" at bounding box center [462, 142] width 12 height 31
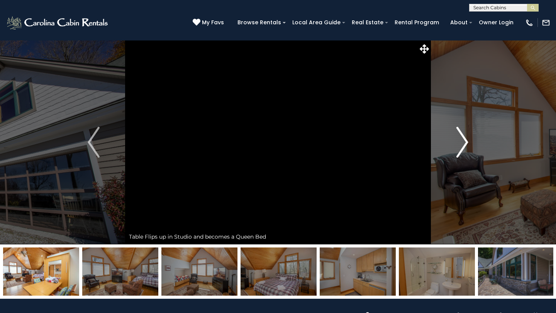
click at [461, 138] on img "Next" at bounding box center [462, 142] width 12 height 31
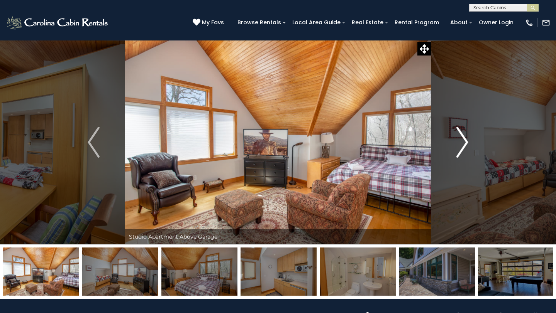
click at [461, 138] on img "Next" at bounding box center [462, 142] width 12 height 31
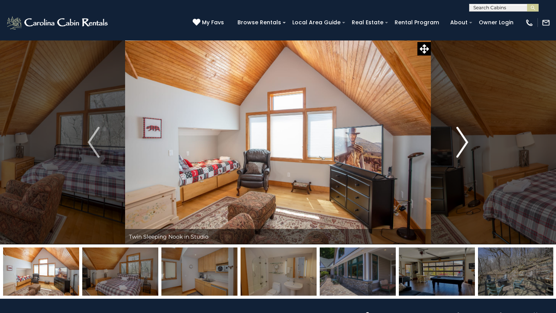
click at [461, 138] on img "Next" at bounding box center [462, 142] width 12 height 31
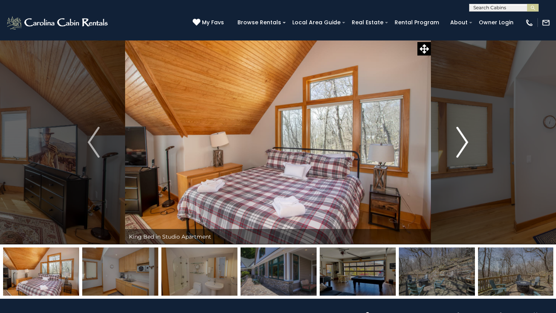
click at [461, 138] on img "Next" at bounding box center [462, 142] width 12 height 31
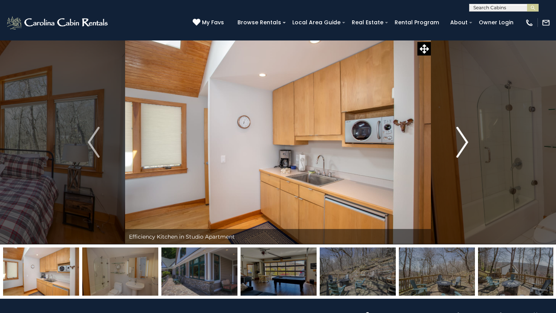
click at [461, 138] on img "Next" at bounding box center [462, 142] width 12 height 31
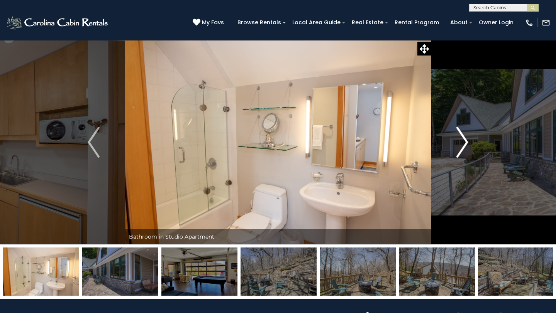
click at [461, 138] on img "Next" at bounding box center [462, 142] width 12 height 31
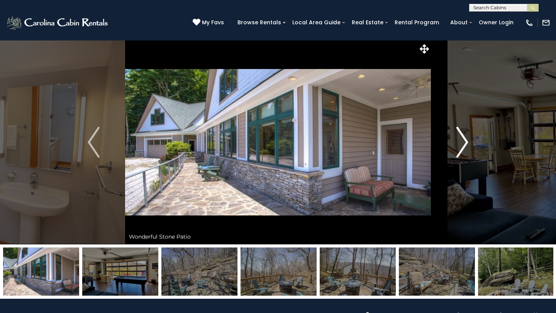
click at [461, 138] on img "Next" at bounding box center [462, 142] width 12 height 31
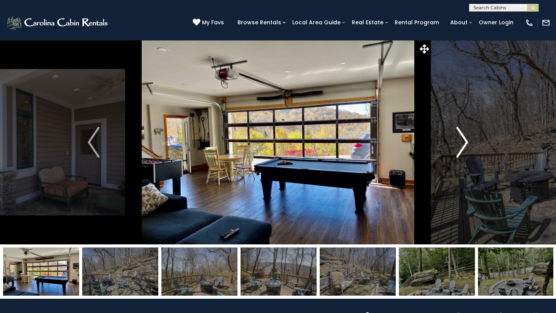
click at [461, 138] on img "Next" at bounding box center [462, 142] width 12 height 31
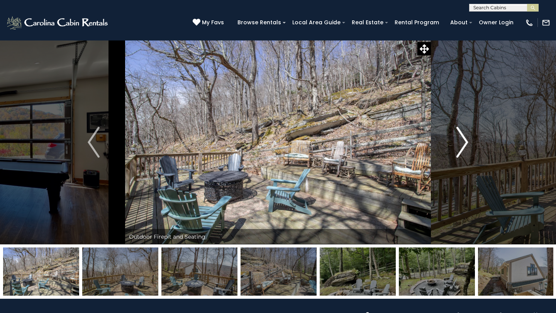
click at [461, 138] on img "Next" at bounding box center [462, 142] width 12 height 31
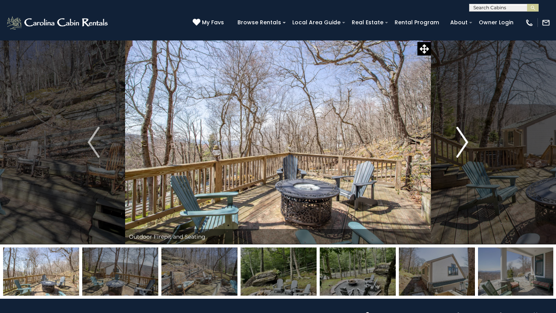
click at [461, 138] on img "Next" at bounding box center [462, 142] width 12 height 31
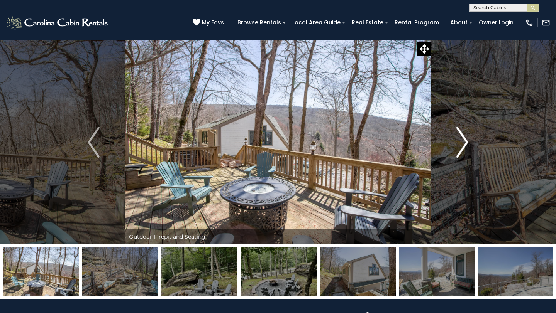
click at [461, 138] on img "Next" at bounding box center [462, 142] width 12 height 31
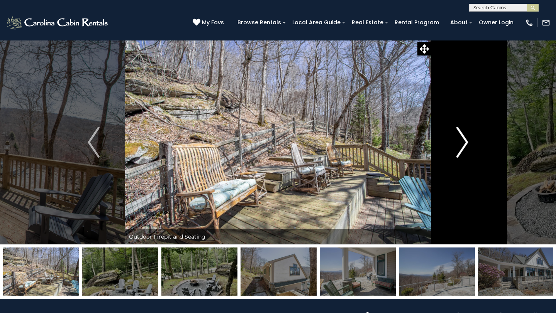
click at [461, 138] on img "Next" at bounding box center [462, 142] width 12 height 31
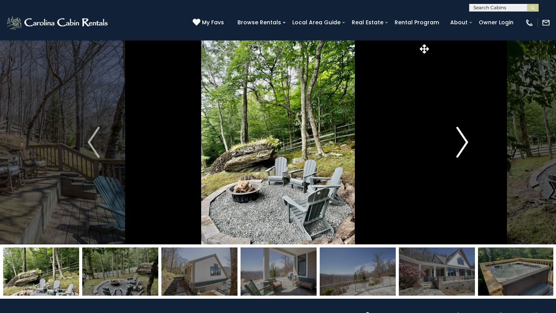
click at [461, 138] on img "Next" at bounding box center [462, 142] width 12 height 31
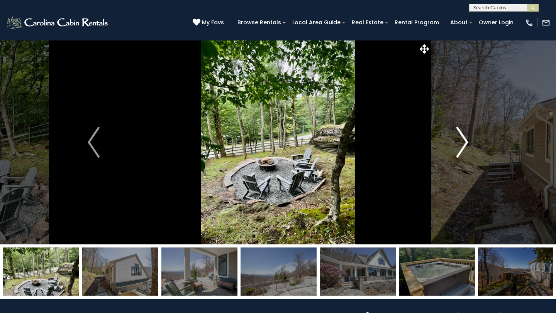
click at [461, 138] on img "Next" at bounding box center [462, 142] width 12 height 31
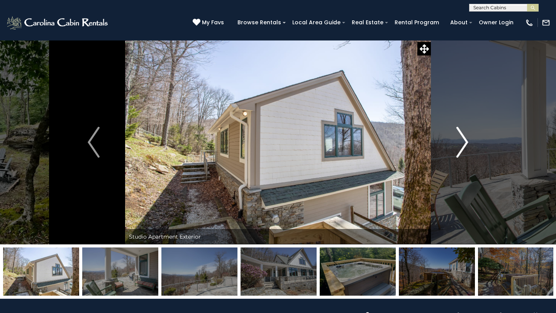
click at [461, 138] on img "Next" at bounding box center [462, 142] width 12 height 31
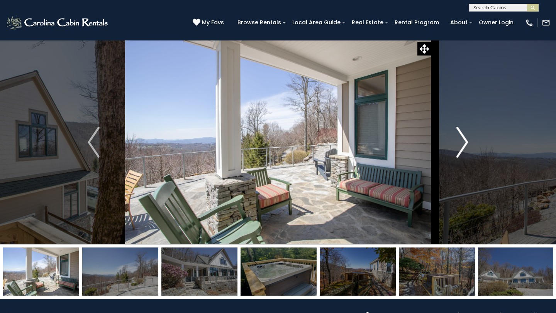
click at [461, 138] on img "Next" at bounding box center [462, 142] width 12 height 31
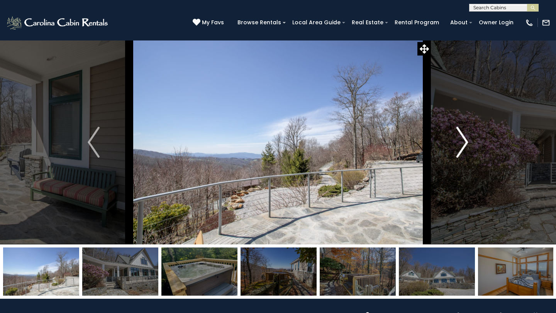
click at [461, 138] on img "Next" at bounding box center [462, 142] width 12 height 31
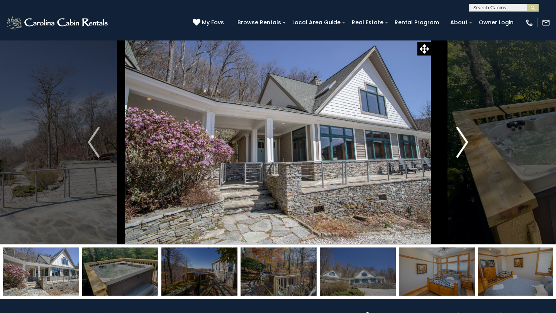
click at [461, 138] on img "Next" at bounding box center [462, 142] width 12 height 31
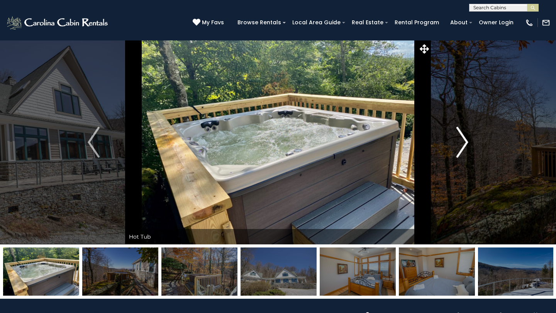
click at [461, 138] on img "Next" at bounding box center [462, 142] width 12 height 31
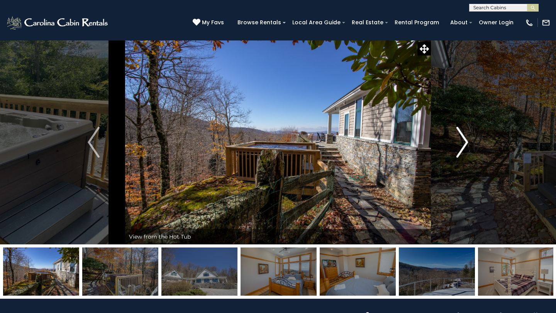
click at [461, 138] on img "Next" at bounding box center [462, 142] width 12 height 31
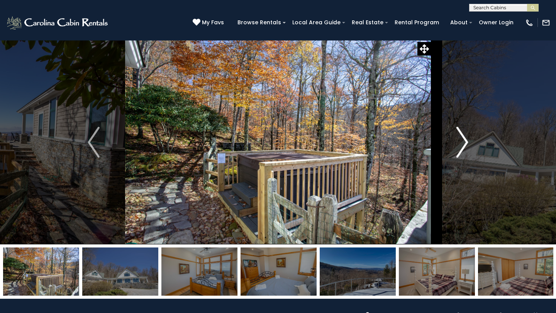
click at [461, 138] on img "Next" at bounding box center [462, 142] width 12 height 31
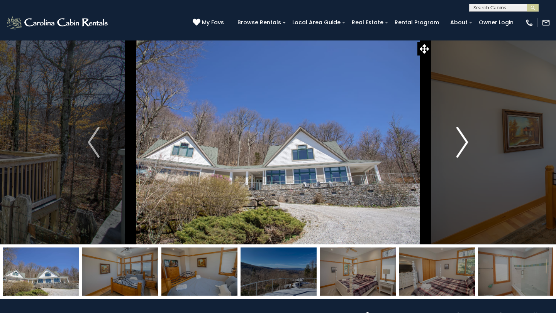
click at [461, 138] on img "Next" at bounding box center [462, 142] width 12 height 31
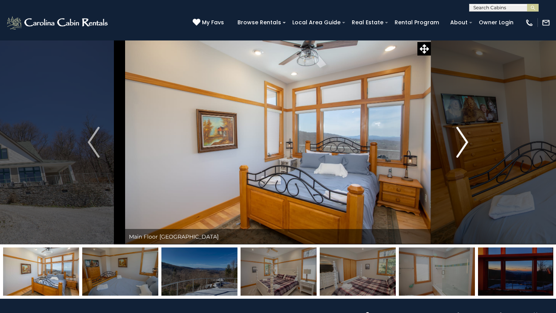
click at [461, 138] on img "Next" at bounding box center [462, 142] width 12 height 31
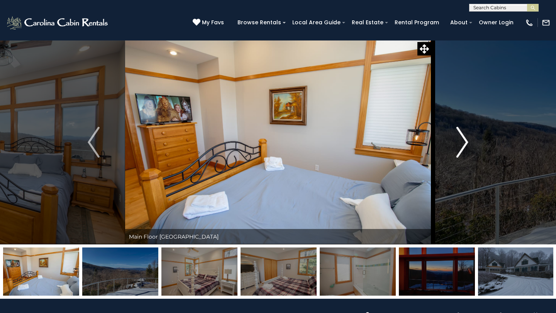
click at [461, 138] on img "Next" at bounding box center [462, 142] width 12 height 31
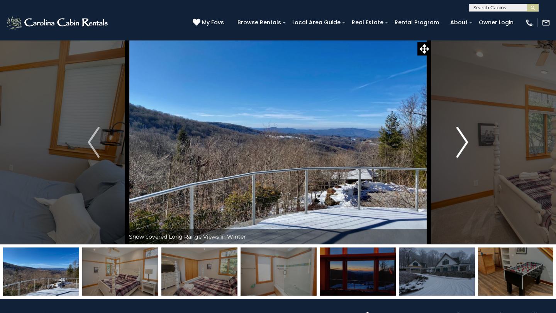
click at [461, 138] on img "Next" at bounding box center [462, 142] width 12 height 31
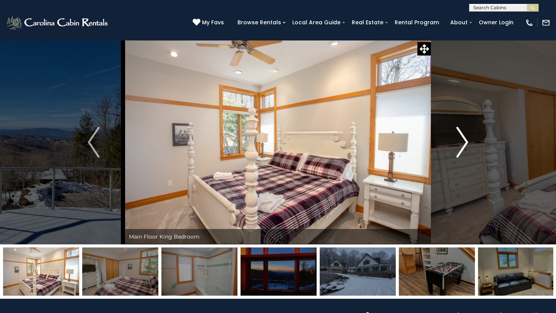
click at [461, 138] on img "Next" at bounding box center [462, 142] width 12 height 31
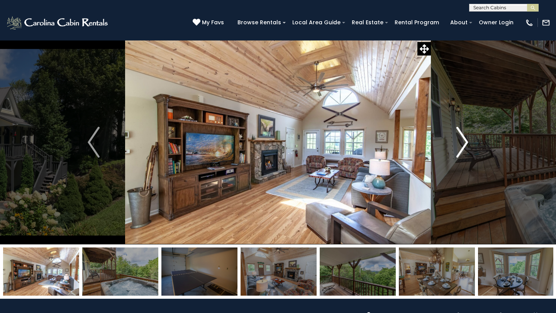
click at [466, 140] on img "Next" at bounding box center [462, 142] width 12 height 31
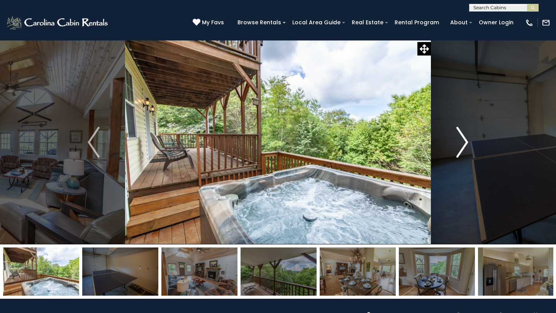
click at [466, 140] on img "Next" at bounding box center [462, 142] width 12 height 31
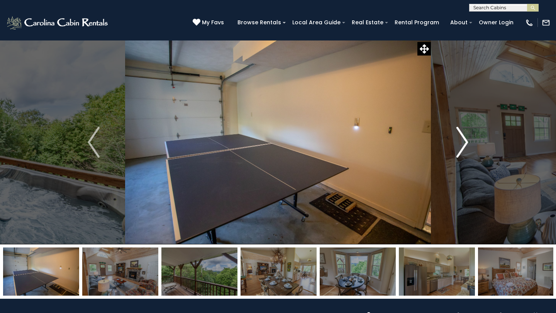
click at [466, 140] on img "Next" at bounding box center [462, 142] width 12 height 31
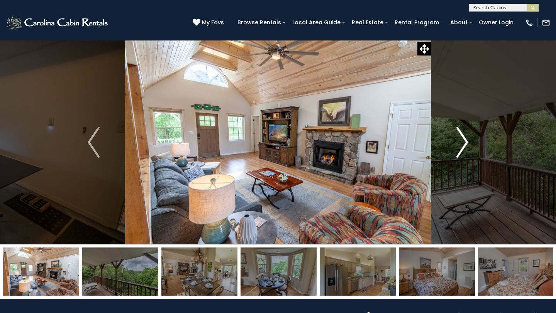
click at [466, 140] on img "Next" at bounding box center [462, 142] width 12 height 31
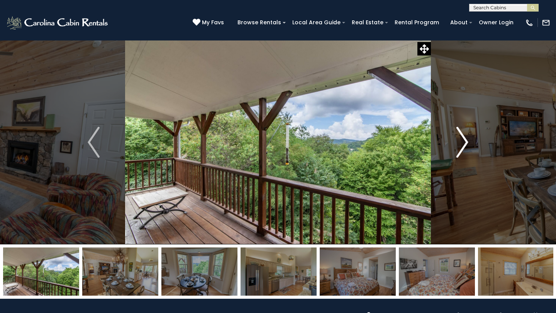
click at [466, 140] on img "Next" at bounding box center [462, 142] width 12 height 31
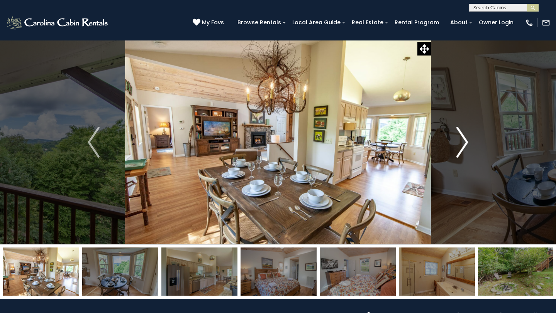
click at [466, 140] on img "Next" at bounding box center [462, 142] width 12 height 31
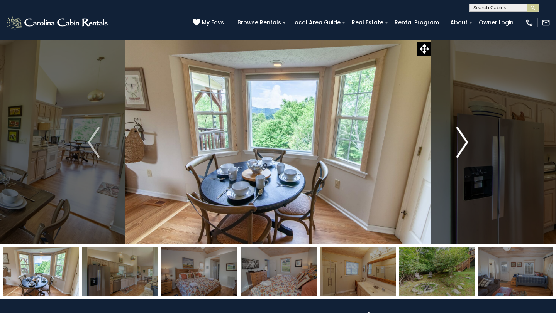
click at [466, 140] on img "Next" at bounding box center [462, 142] width 12 height 31
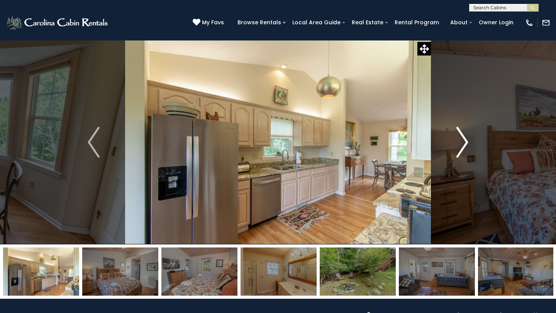
click at [466, 140] on img "Next" at bounding box center [462, 142] width 12 height 31
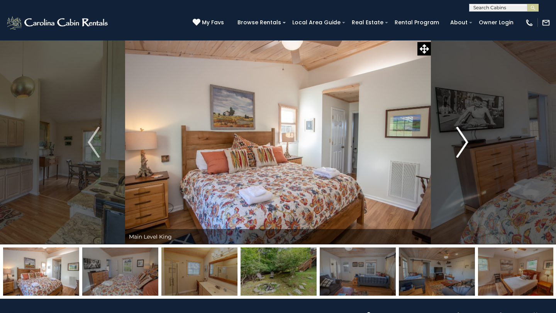
click at [466, 140] on img "Next" at bounding box center [462, 142] width 12 height 31
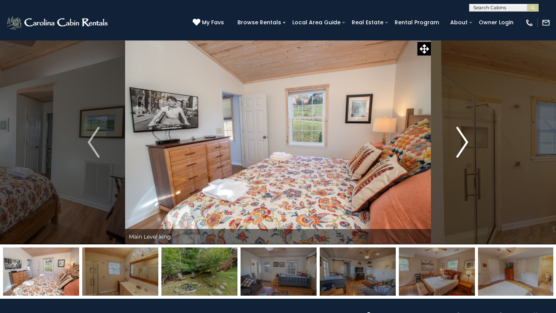
click at [466, 140] on img "Next" at bounding box center [462, 142] width 12 height 31
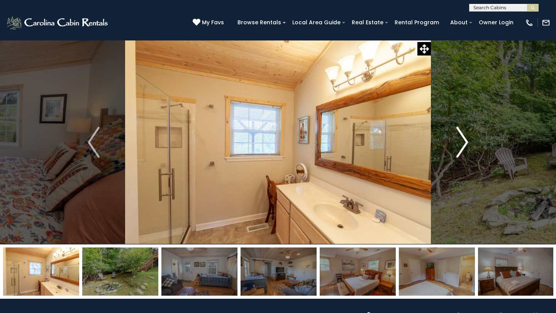
click at [466, 140] on img "Next" at bounding box center [462, 142] width 12 height 31
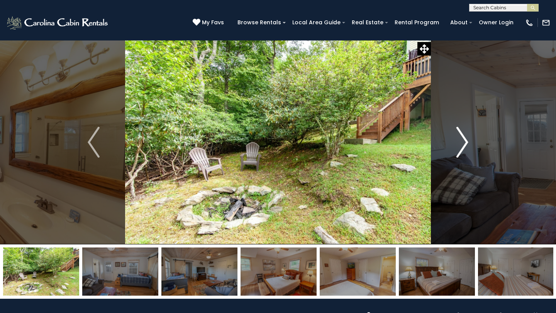
click at [466, 140] on img "Next" at bounding box center [462, 142] width 12 height 31
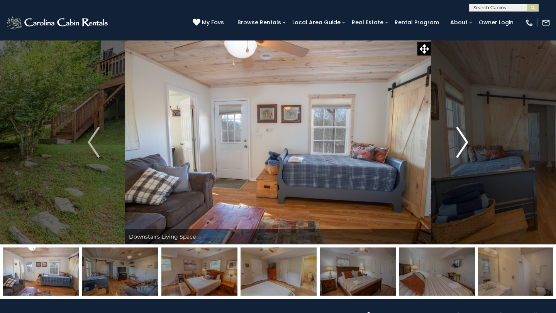
click at [466, 140] on img "Next" at bounding box center [462, 142] width 12 height 31
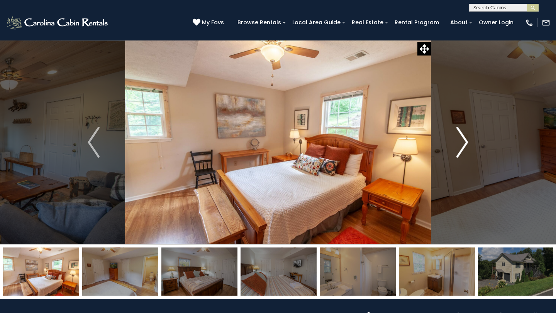
click at [466, 140] on img "Next" at bounding box center [462, 142] width 12 height 31
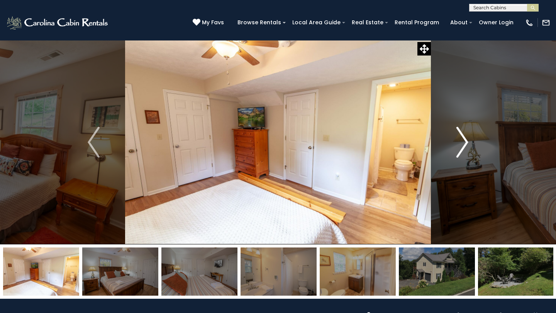
click at [466, 140] on img "Next" at bounding box center [462, 142] width 12 height 31
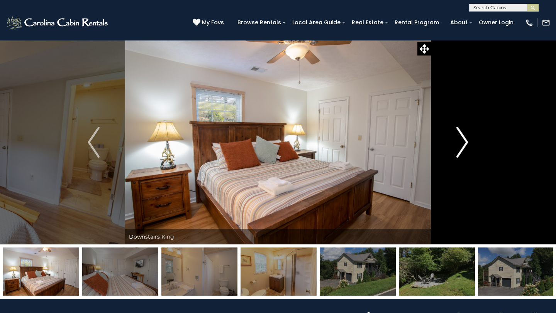
click at [466, 140] on img "Next" at bounding box center [462, 142] width 12 height 31
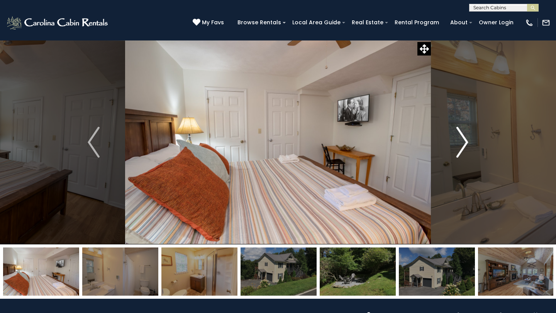
click at [466, 140] on img "Next" at bounding box center [462, 142] width 12 height 31
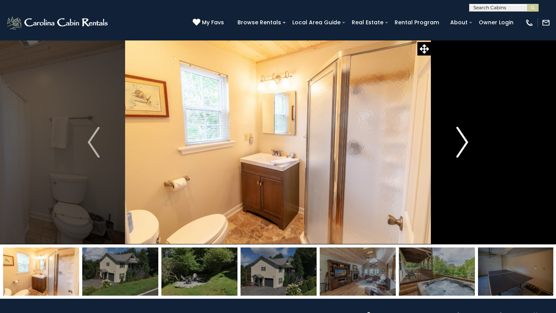
click at [466, 140] on img "Next" at bounding box center [462, 142] width 12 height 31
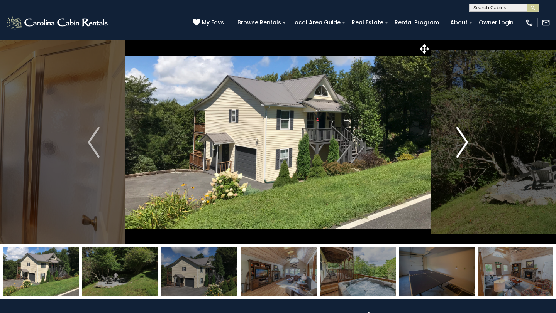
click at [466, 140] on img "Next" at bounding box center [462, 142] width 12 height 31
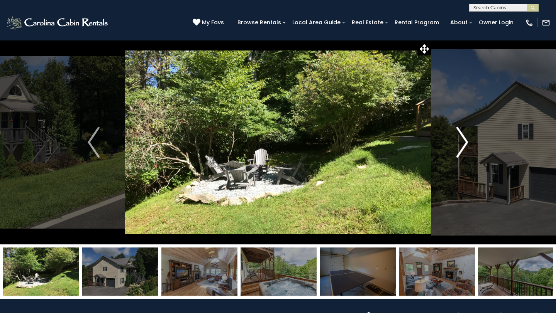
click at [466, 140] on img "Next" at bounding box center [462, 142] width 12 height 31
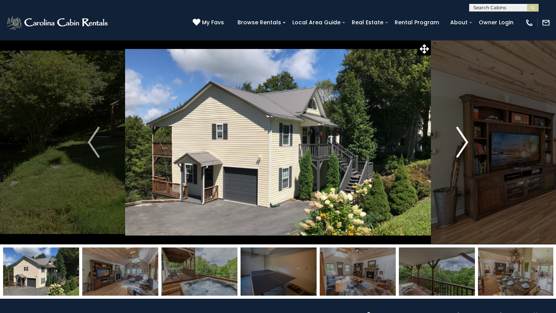
click at [466, 140] on img "Next" at bounding box center [462, 142] width 12 height 31
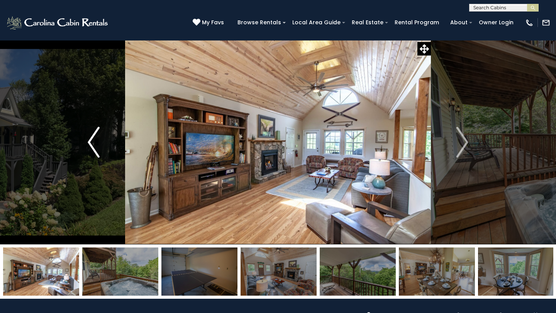
click at [84, 149] on button "Previous" at bounding box center [93, 142] width 63 height 205
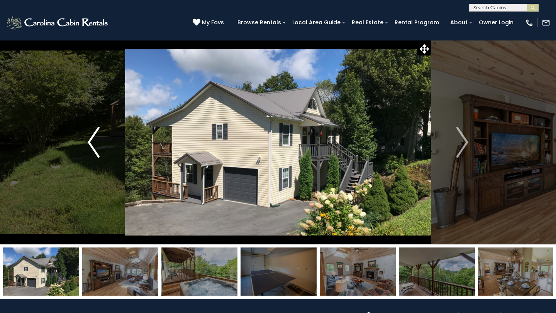
click at [91, 144] on img "Previous" at bounding box center [94, 142] width 12 height 31
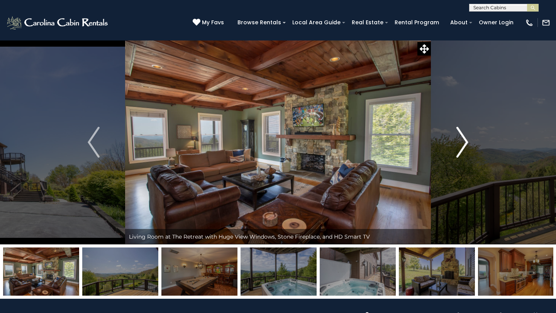
click at [467, 143] on img "Next" at bounding box center [462, 142] width 12 height 31
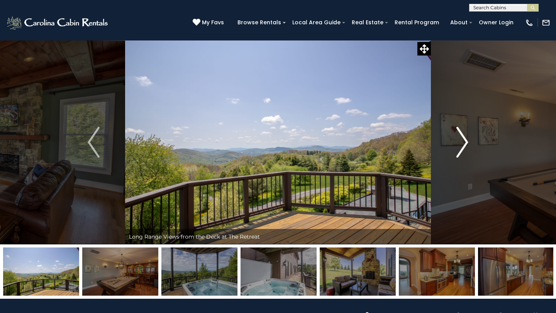
click at [467, 143] on img "Next" at bounding box center [462, 142] width 12 height 31
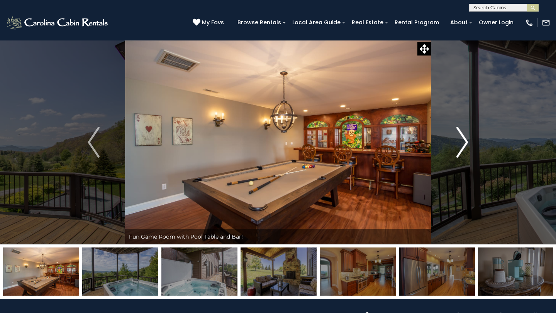
click at [467, 143] on img "Next" at bounding box center [462, 142] width 12 height 31
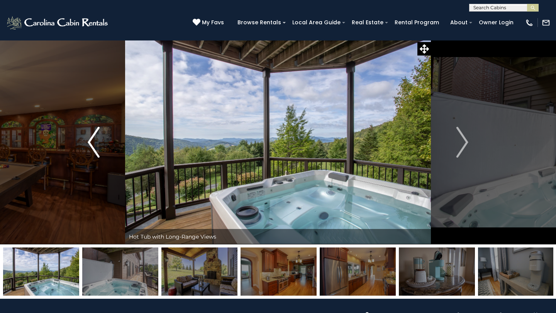
click at [91, 144] on img "Previous" at bounding box center [94, 142] width 12 height 31
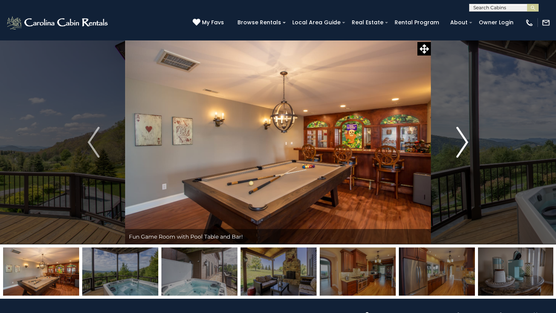
click at [466, 144] on img "Next" at bounding box center [462, 142] width 12 height 31
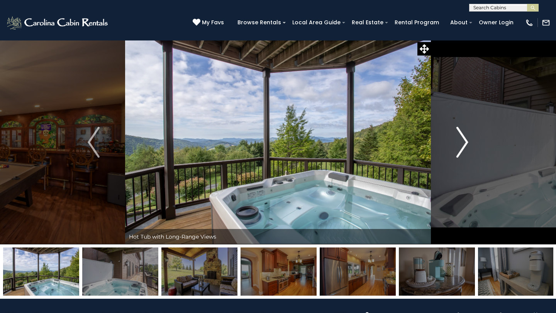
click at [466, 144] on img "Next" at bounding box center [462, 142] width 12 height 31
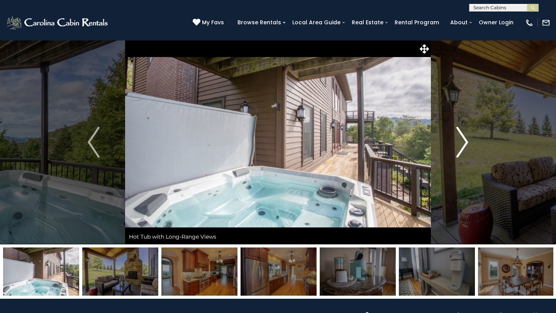
click at [466, 144] on img "Next" at bounding box center [462, 142] width 12 height 31
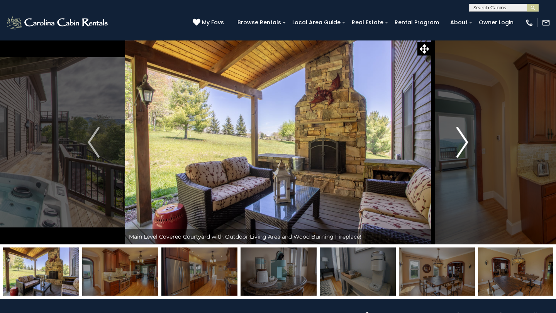
click at [466, 144] on img "Next" at bounding box center [462, 142] width 12 height 31
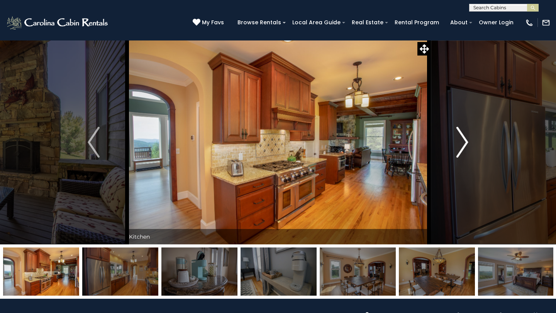
click at [466, 144] on img "Next" at bounding box center [462, 142] width 12 height 31
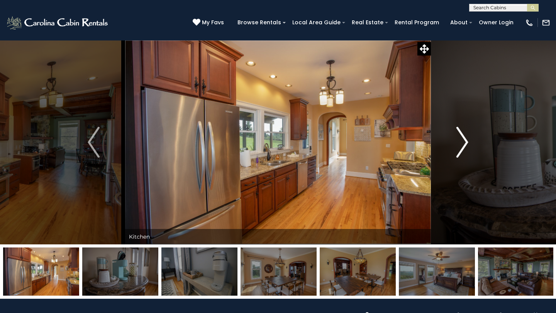
click at [466, 144] on img "Next" at bounding box center [462, 142] width 12 height 31
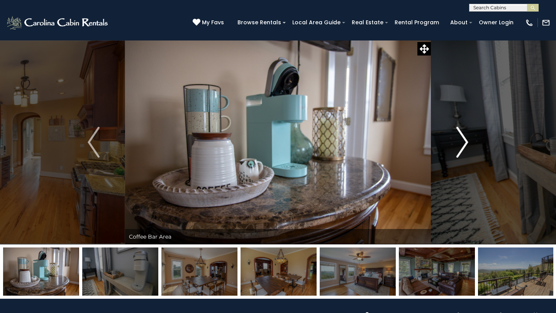
click at [466, 144] on img "Next" at bounding box center [462, 142] width 12 height 31
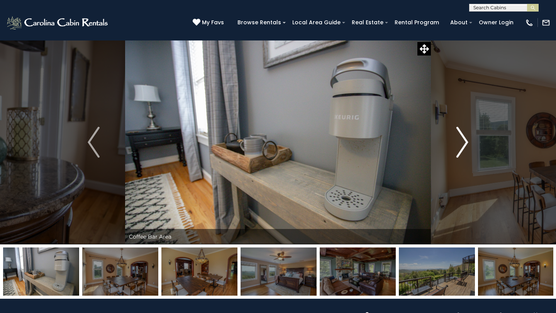
click at [466, 144] on img "Next" at bounding box center [462, 142] width 12 height 31
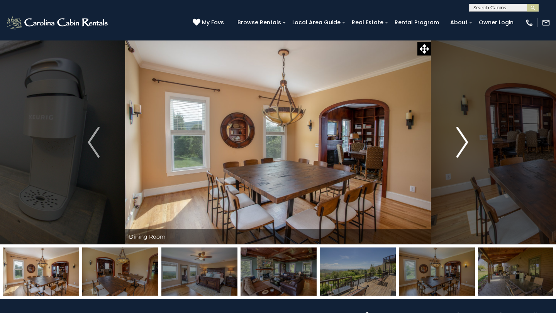
click at [466, 144] on img "Next" at bounding box center [462, 142] width 12 height 31
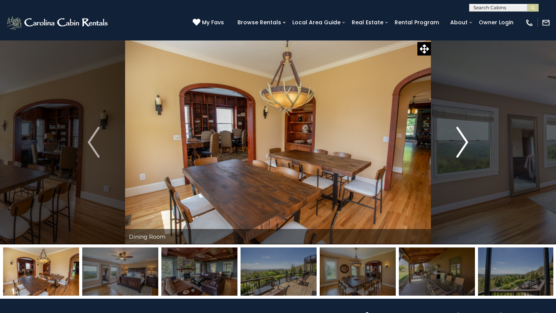
click at [466, 144] on img "Next" at bounding box center [462, 142] width 12 height 31
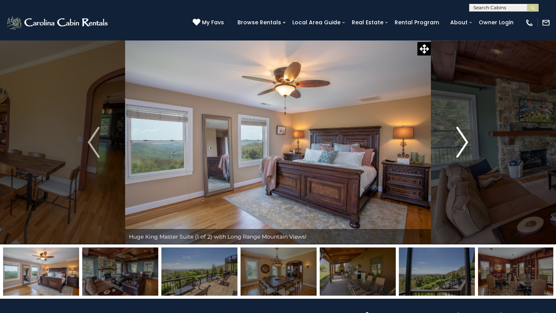
click at [466, 144] on img "Next" at bounding box center [462, 142] width 12 height 31
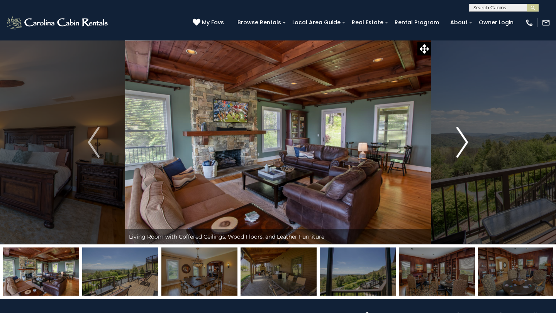
click at [466, 144] on img "Next" at bounding box center [462, 142] width 12 height 31
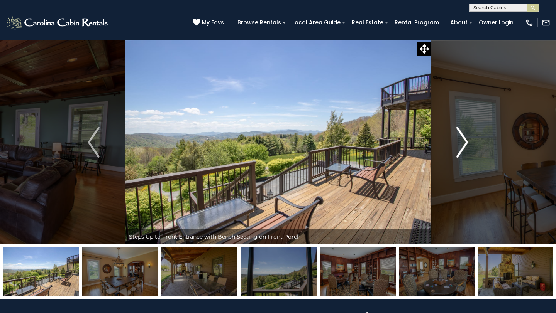
click at [466, 144] on img "Next" at bounding box center [462, 142] width 12 height 31
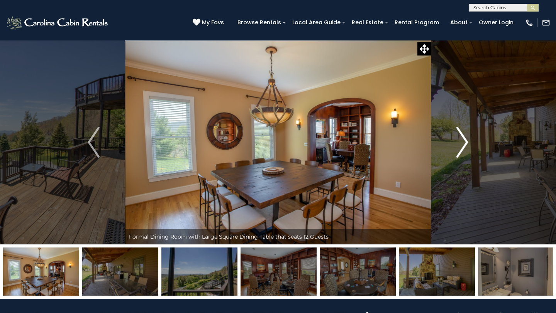
click at [466, 144] on img "Next" at bounding box center [462, 142] width 12 height 31
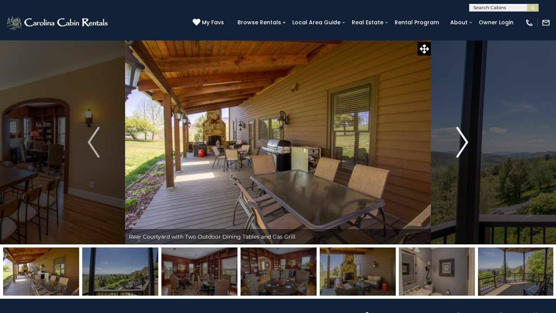
click at [466, 144] on img "Next" at bounding box center [462, 142] width 12 height 31
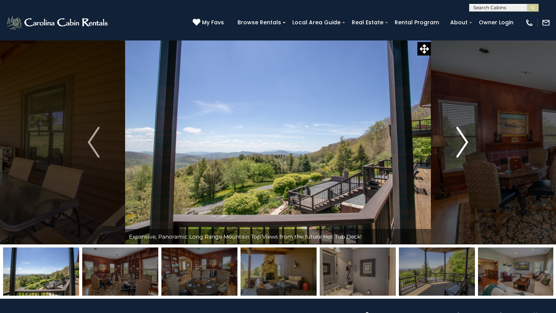
click at [466, 144] on img "Next" at bounding box center [462, 142] width 12 height 31
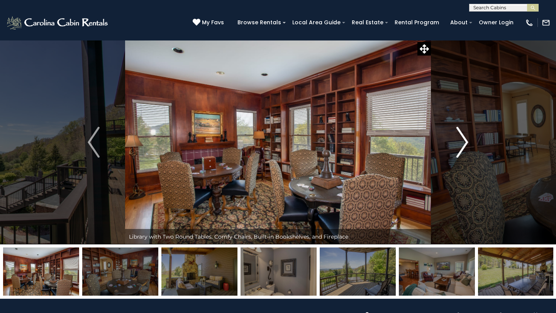
click at [466, 144] on img "Next" at bounding box center [462, 142] width 12 height 31
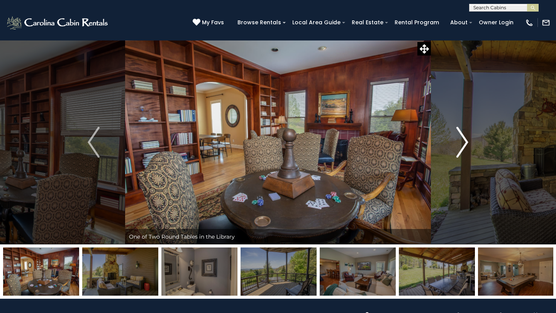
click at [466, 144] on img "Next" at bounding box center [462, 142] width 12 height 31
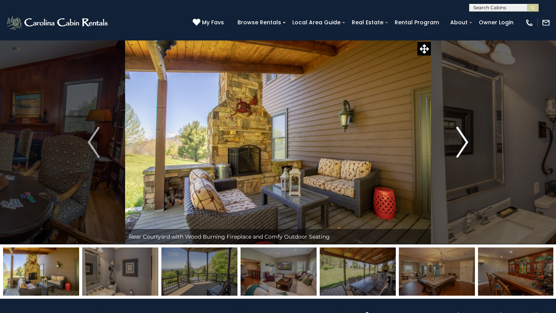
click at [466, 144] on img "Next" at bounding box center [462, 142] width 12 height 31
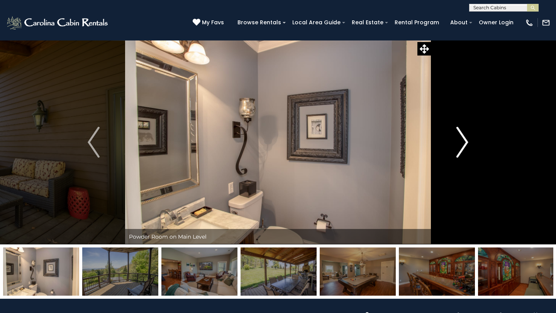
click at [466, 144] on img "Next" at bounding box center [462, 142] width 12 height 31
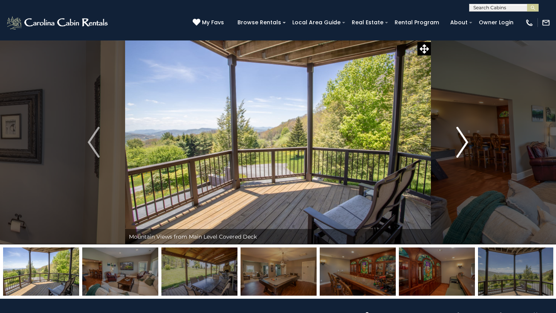
click at [466, 144] on img "Next" at bounding box center [462, 142] width 12 height 31
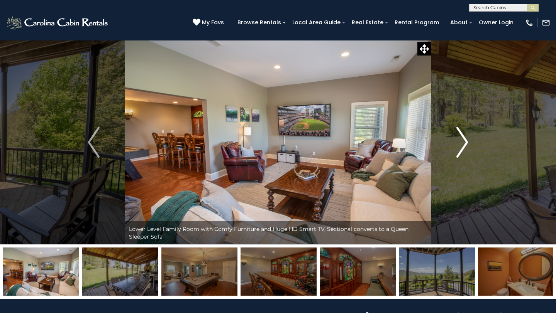
click at [466, 144] on img "Next" at bounding box center [462, 142] width 12 height 31
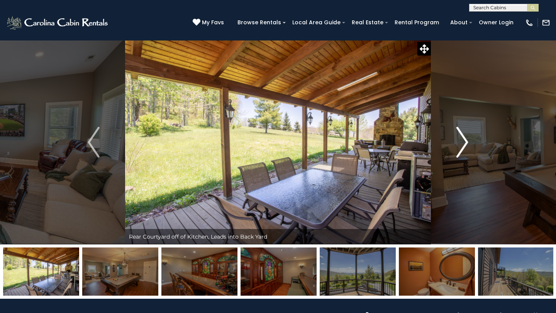
click at [466, 144] on img "Next" at bounding box center [462, 142] width 12 height 31
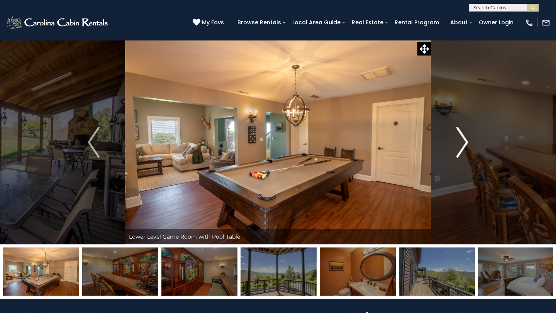
click at [466, 144] on img "Next" at bounding box center [462, 142] width 12 height 31
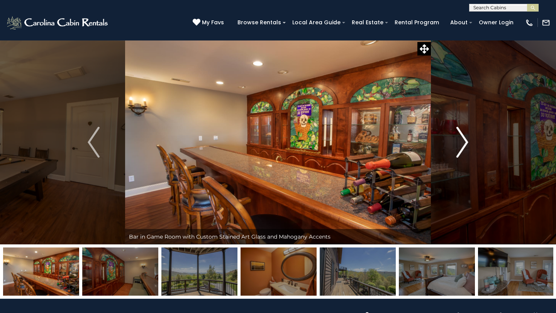
click at [466, 144] on img "Next" at bounding box center [462, 142] width 12 height 31
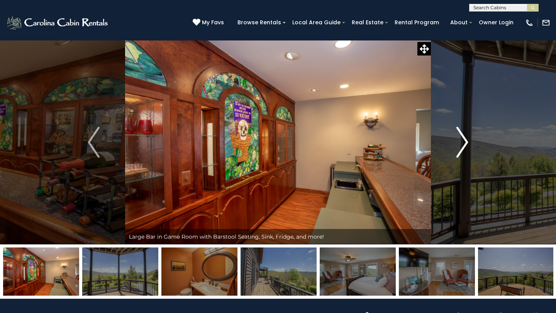
click at [466, 144] on img "Next" at bounding box center [462, 142] width 12 height 31
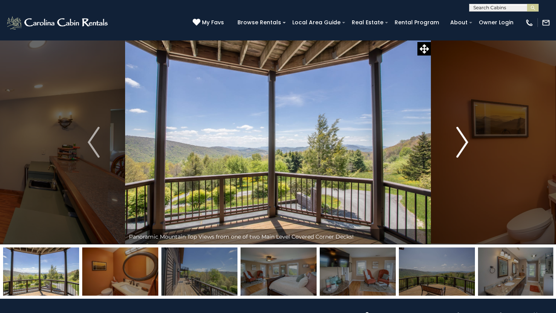
click at [466, 144] on img "Next" at bounding box center [462, 142] width 12 height 31
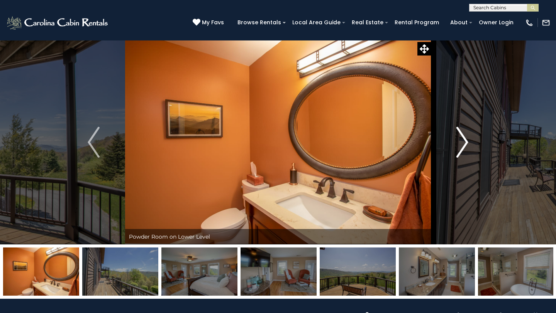
click at [466, 144] on img "Next" at bounding box center [462, 142] width 12 height 31
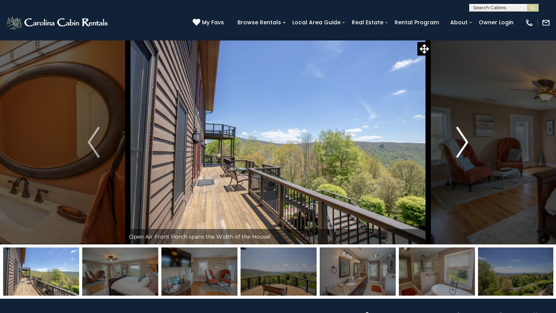
click at [466, 144] on img "Next" at bounding box center [462, 142] width 12 height 31
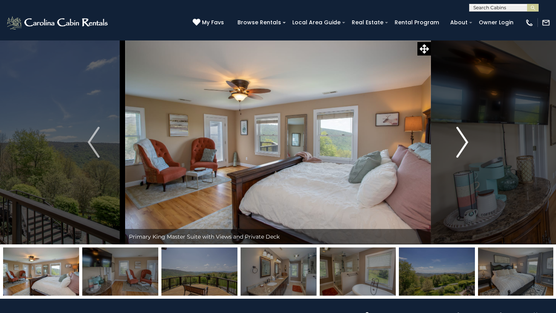
click at [466, 144] on img "Next" at bounding box center [462, 142] width 12 height 31
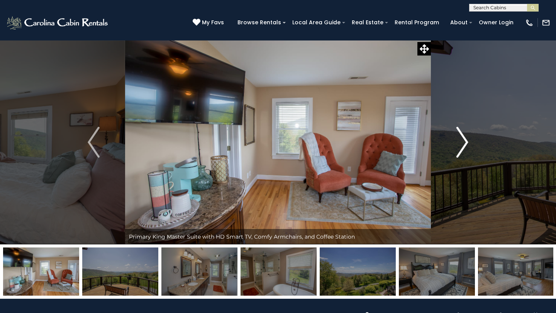
click at [466, 144] on img "Next" at bounding box center [462, 142] width 12 height 31
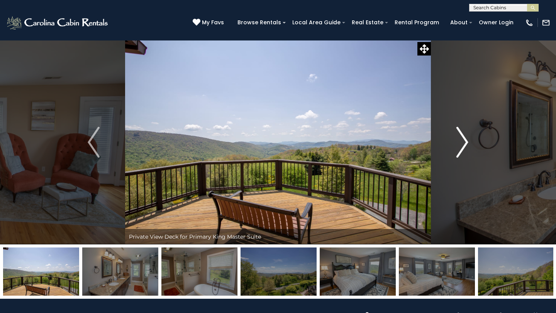
click at [466, 144] on img "Next" at bounding box center [462, 142] width 12 height 31
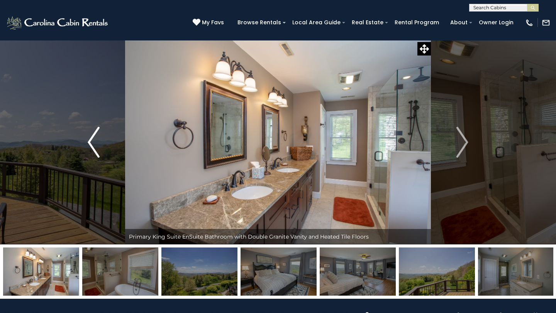
click at [93, 142] on img "Previous" at bounding box center [94, 142] width 12 height 31
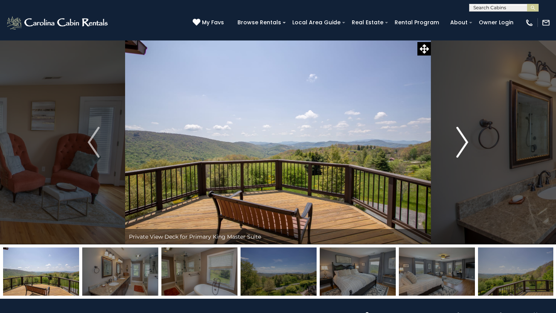
click at [462, 142] on img "Next" at bounding box center [462, 142] width 12 height 31
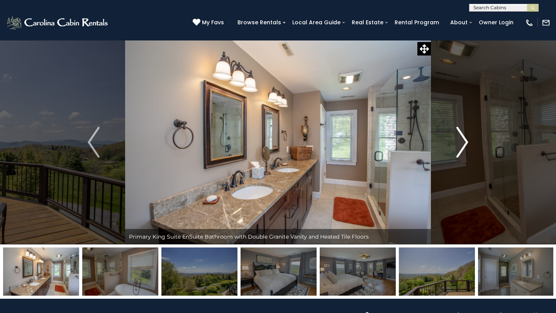
click at [462, 142] on img "Next" at bounding box center [462, 142] width 12 height 31
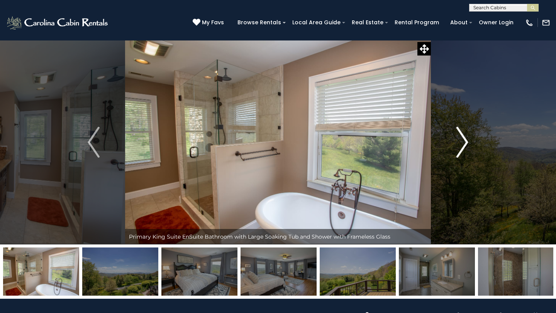
click at [462, 142] on img "Next" at bounding box center [462, 142] width 12 height 31
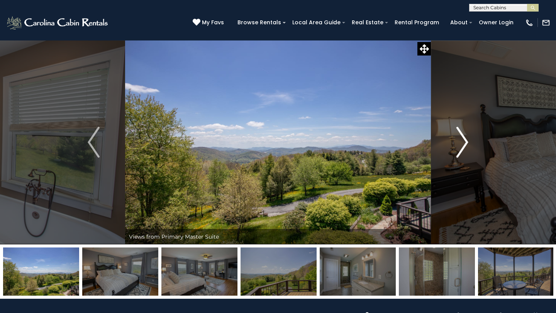
click at [462, 142] on img "Next" at bounding box center [462, 142] width 12 height 31
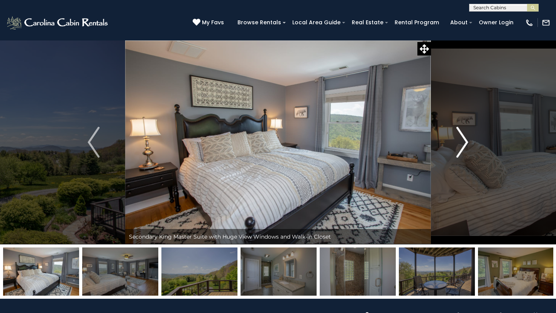
click at [462, 142] on img "Next" at bounding box center [462, 142] width 12 height 31
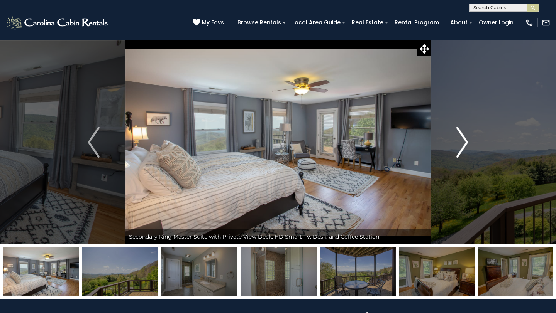
click at [462, 142] on img "Next" at bounding box center [462, 142] width 12 height 31
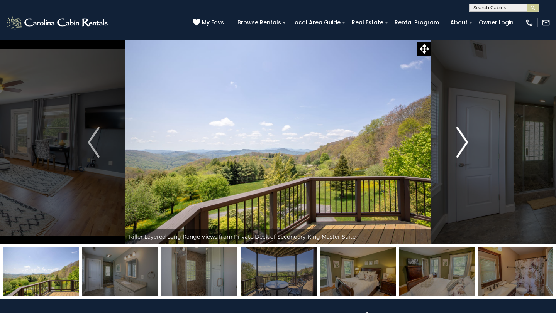
click at [462, 142] on img "Next" at bounding box center [462, 142] width 12 height 31
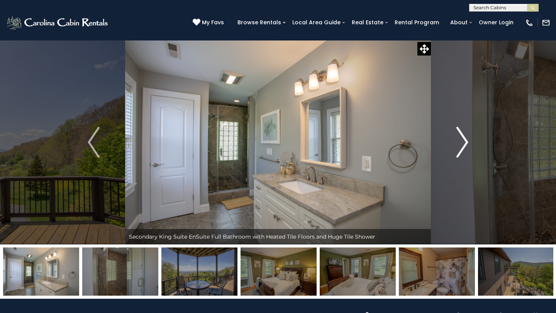
click at [462, 142] on img "Next" at bounding box center [462, 142] width 12 height 31
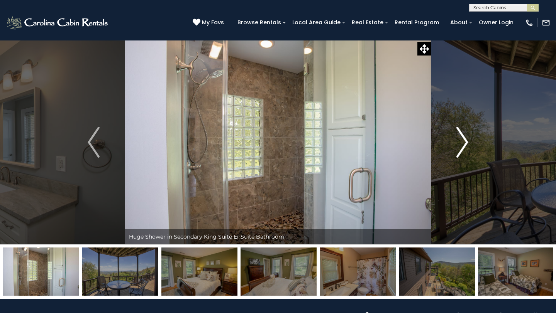
click at [462, 142] on img "Next" at bounding box center [462, 142] width 12 height 31
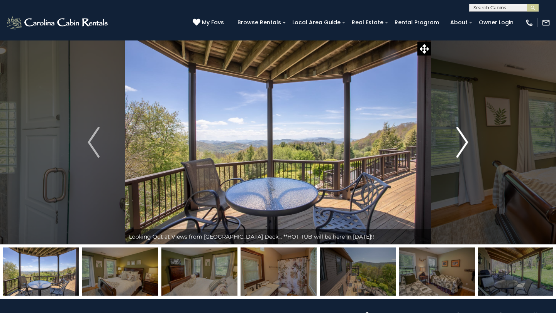
click at [462, 142] on img "Next" at bounding box center [462, 142] width 12 height 31
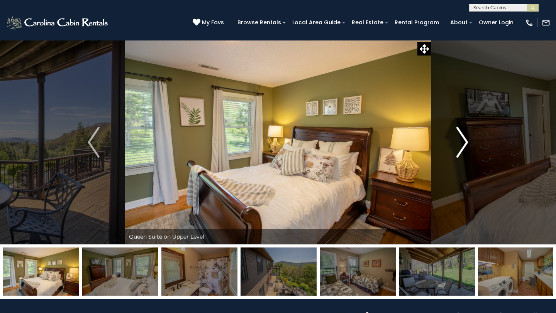
click at [462, 142] on img "Next" at bounding box center [462, 142] width 12 height 31
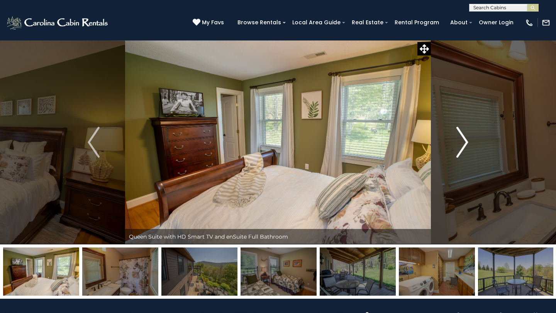
click at [462, 142] on img "Next" at bounding box center [462, 142] width 12 height 31
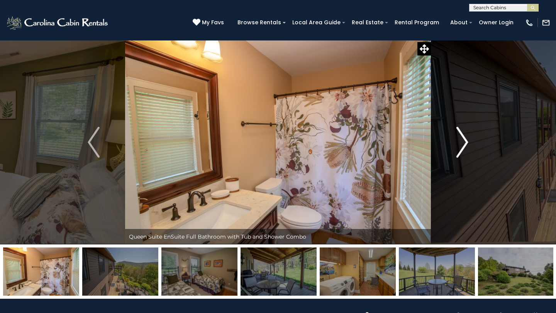
click at [462, 142] on img "Next" at bounding box center [462, 142] width 12 height 31
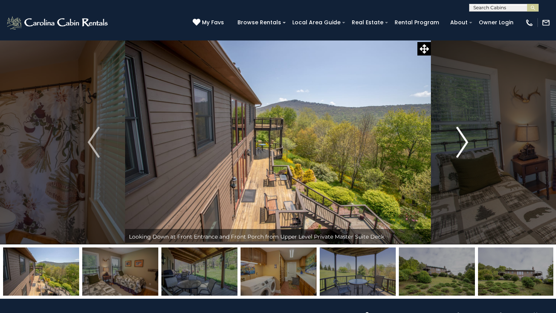
click at [462, 142] on img "Next" at bounding box center [462, 142] width 12 height 31
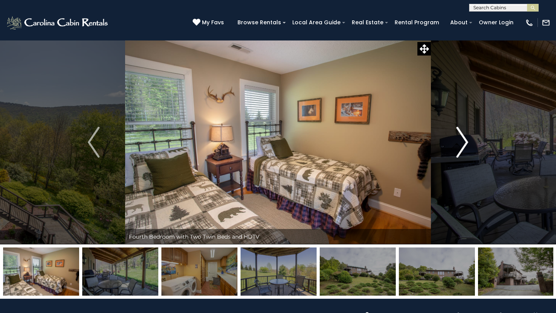
click at [462, 142] on img "Next" at bounding box center [462, 142] width 12 height 31
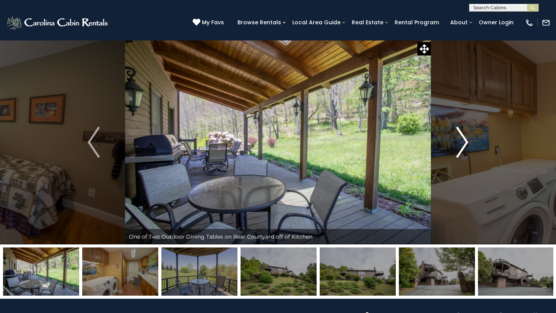
click at [462, 142] on img "Next" at bounding box center [462, 142] width 12 height 31
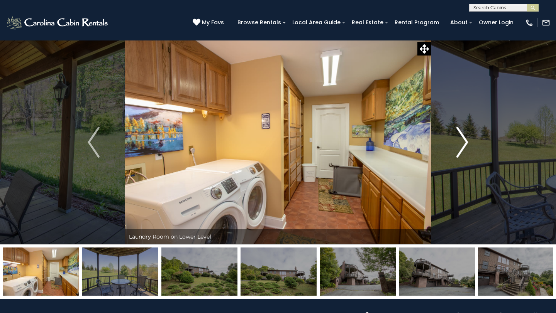
click at [462, 142] on img "Next" at bounding box center [462, 142] width 12 height 31
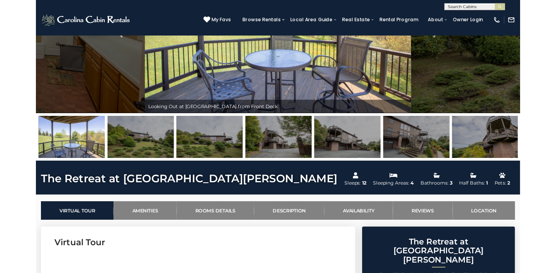
scroll to position [121, 0]
